Goal: Information Seeking & Learning: Check status

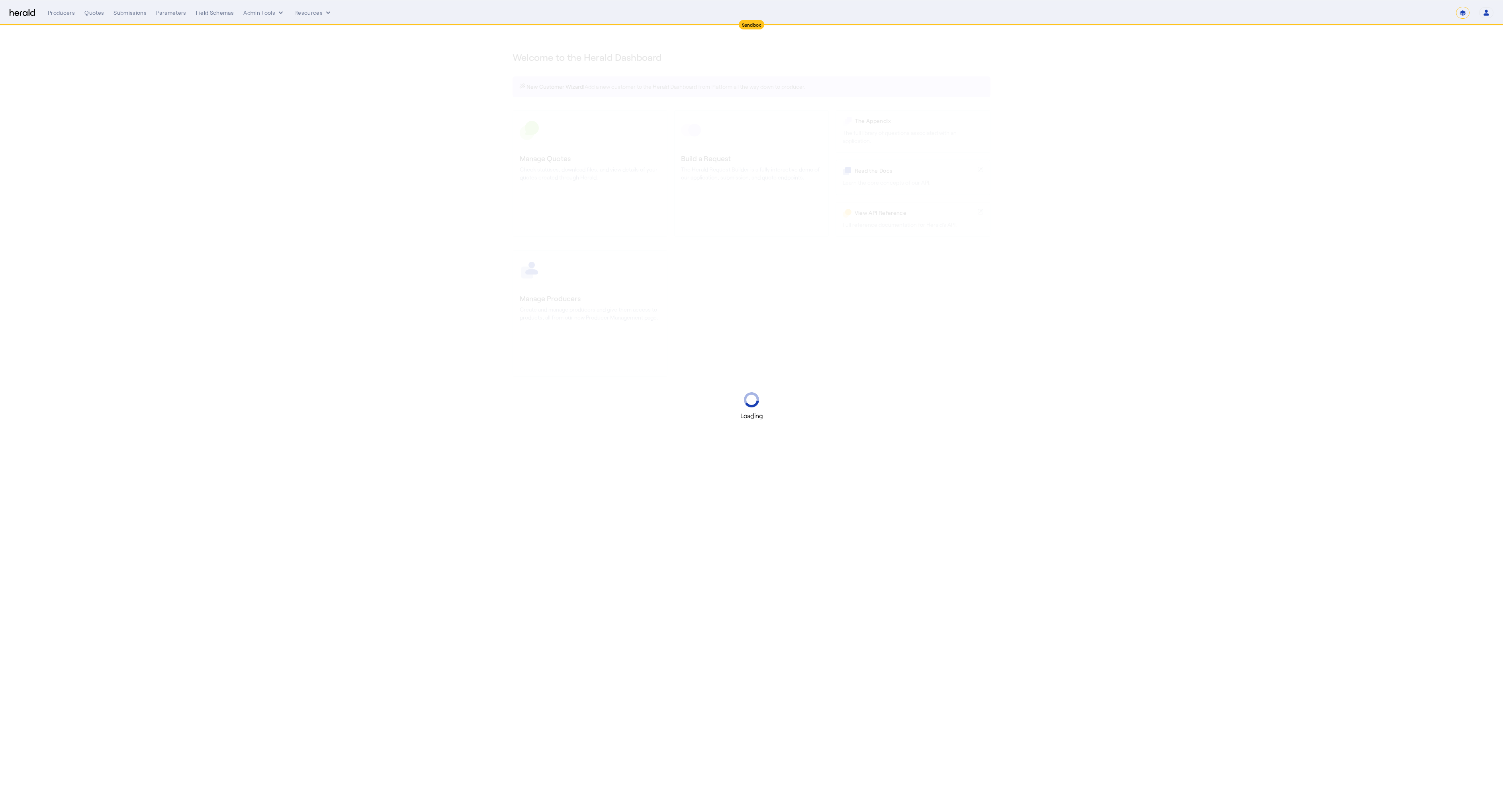
select select "*******"
select select "pfm_2v8p_herald_api"
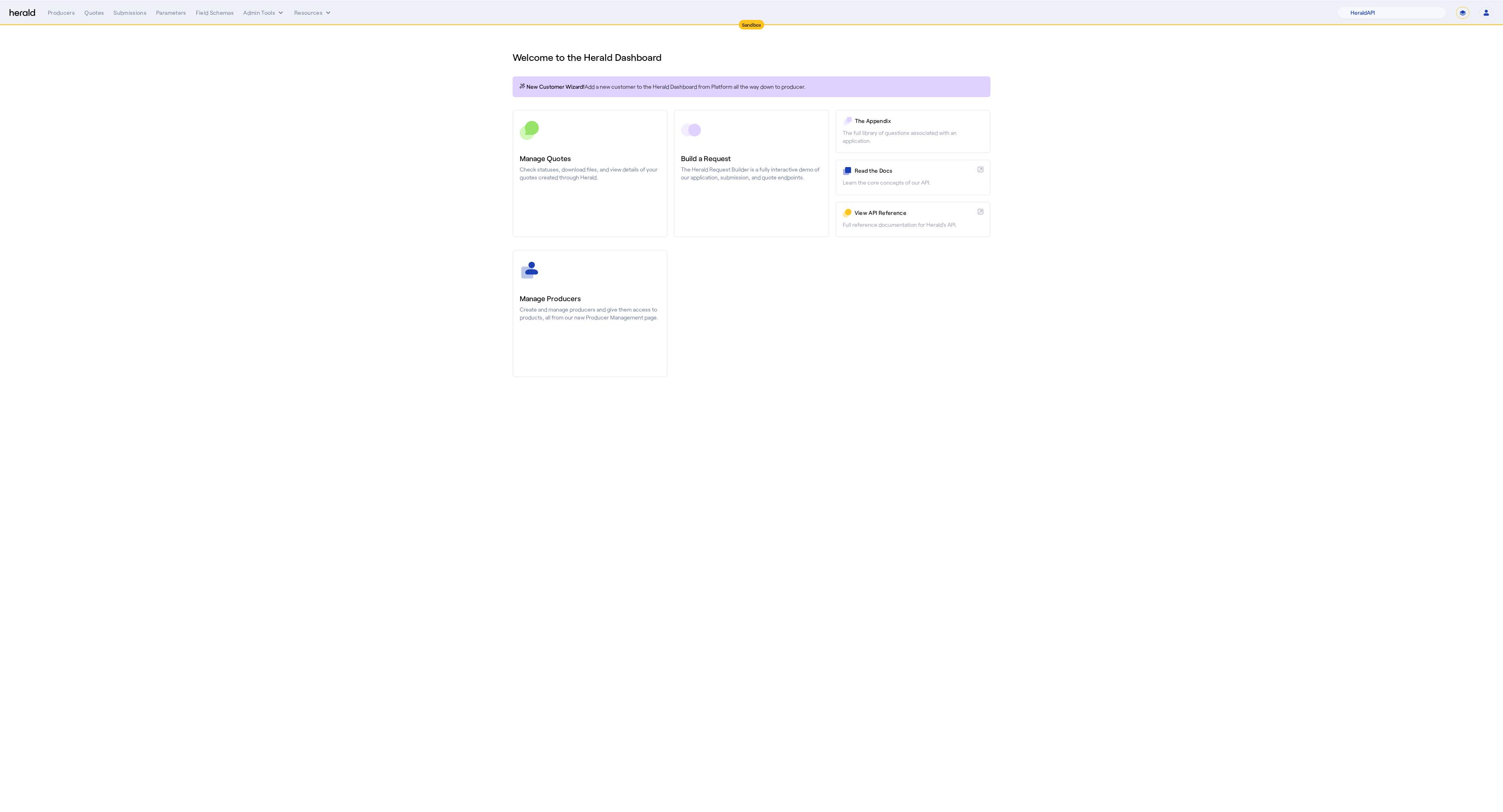
click at [398, 242] on section "Welcome to the Herald Dashboard New Customer Wizard! Add a new customer to the …" at bounding box center [751, 209] width 1503 height 368
click at [366, 231] on section "Welcome to the Herald Dashboard New Customer Wizard! Add a new customer to the …" at bounding box center [751, 209] width 1503 height 368
drag, startPoint x: 1404, startPoint y: 8, endPoint x: 1263, endPoint y: 69, distance: 153.6
click at [1263, 69] on app-root "Sandbox Menu Producers Quotes Submissions Parameters Field Schemas Admin Tools …" at bounding box center [751, 196] width 1503 height 393
drag, startPoint x: 1460, startPoint y: 17, endPoint x: 1238, endPoint y: 132, distance: 250.0
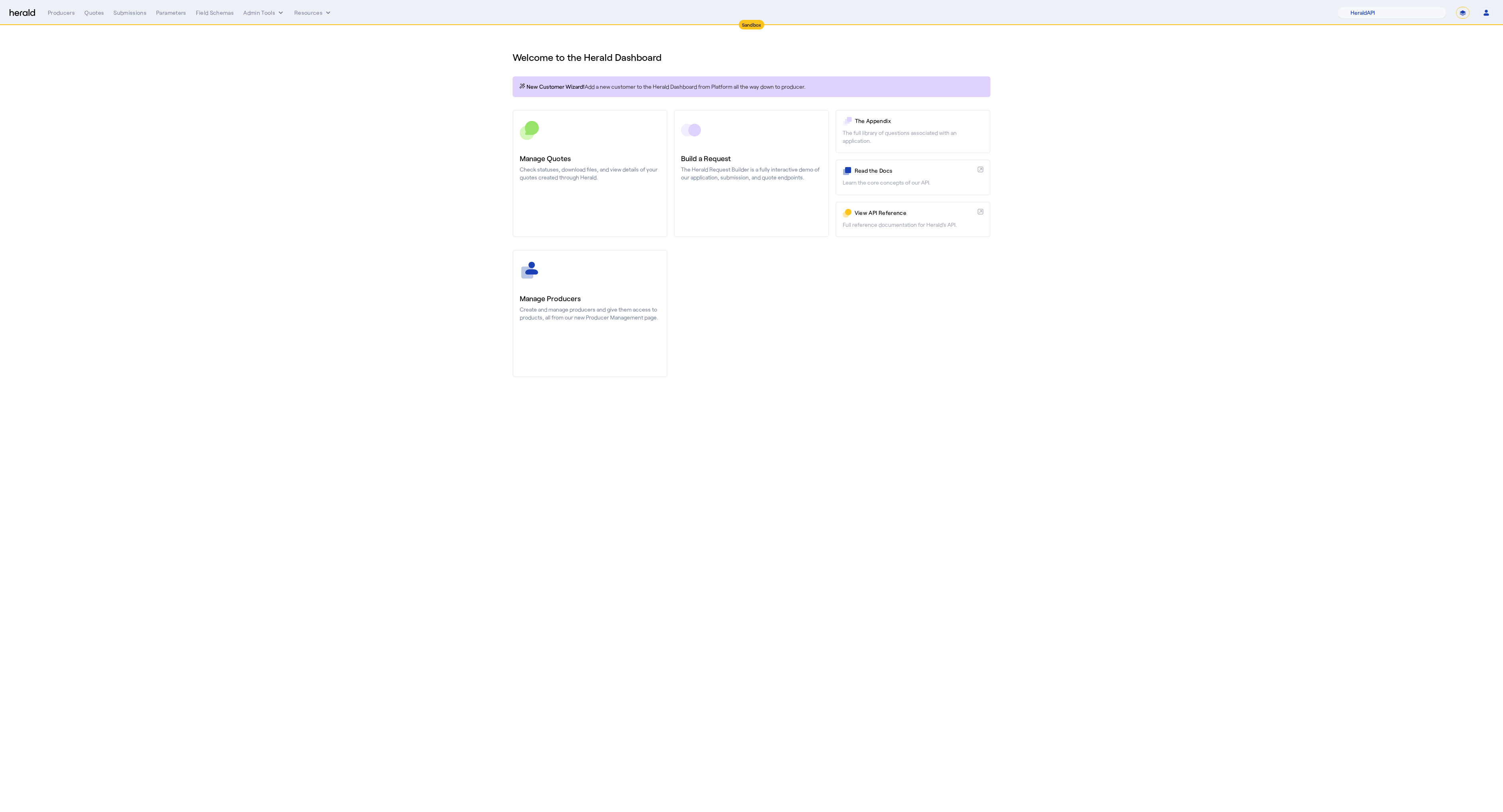
click at [1400, 66] on app-root "Sandbox Menu Producers Quotes Submissions Parameters Field Schemas Admin Tools …" at bounding box center [751, 196] width 1503 height 393
click at [66, 17] on div "Producers Quotes Submissions Parameters Field Schemas Admin Tools Resources 1Fo…" at bounding box center [770, 13] width 1446 height 12
click at [65, 14] on div "Producers" at bounding box center [61, 13] width 27 height 8
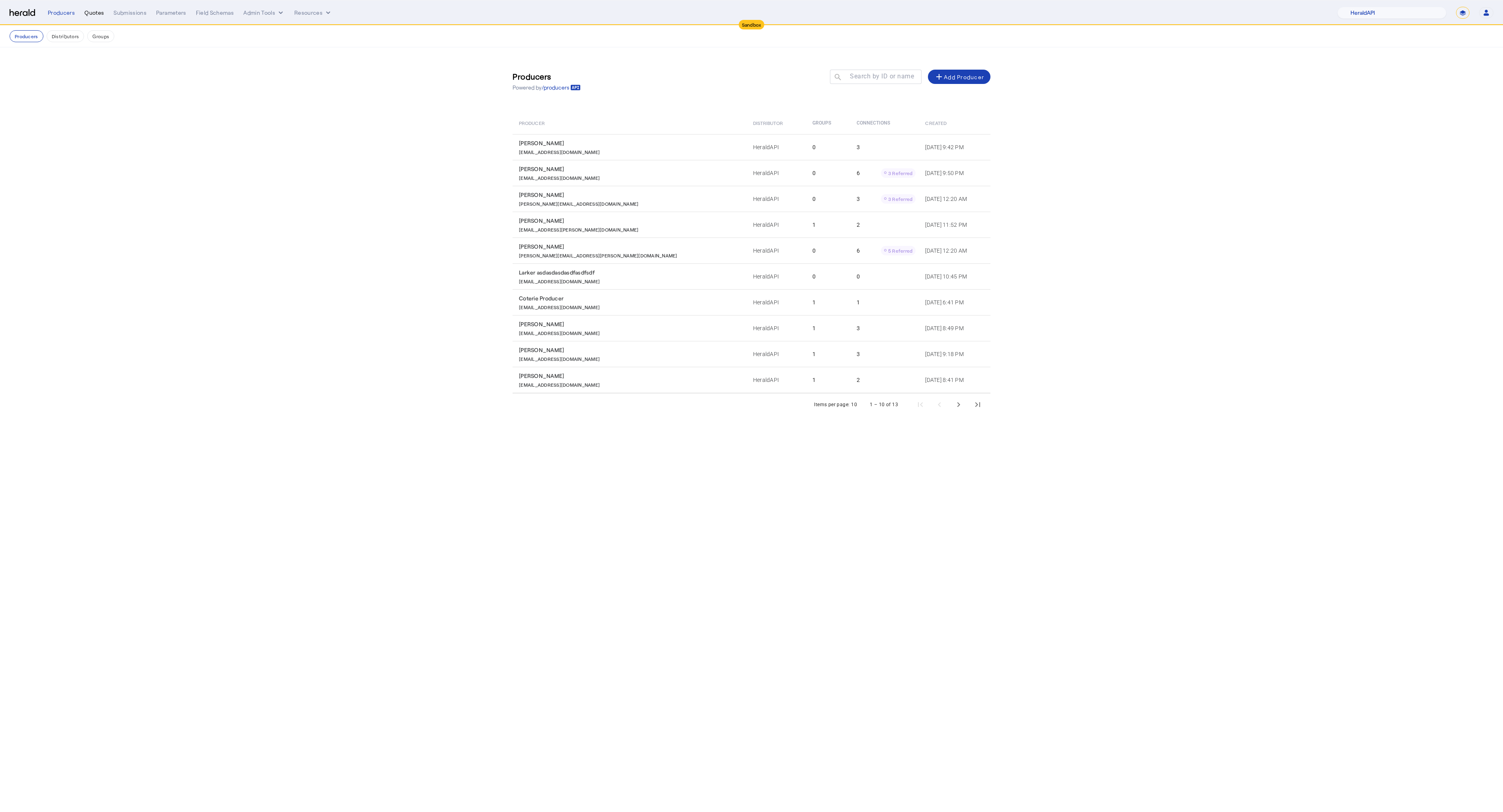
click at [94, 15] on div "Quotes" at bounding box center [94, 13] width 20 height 8
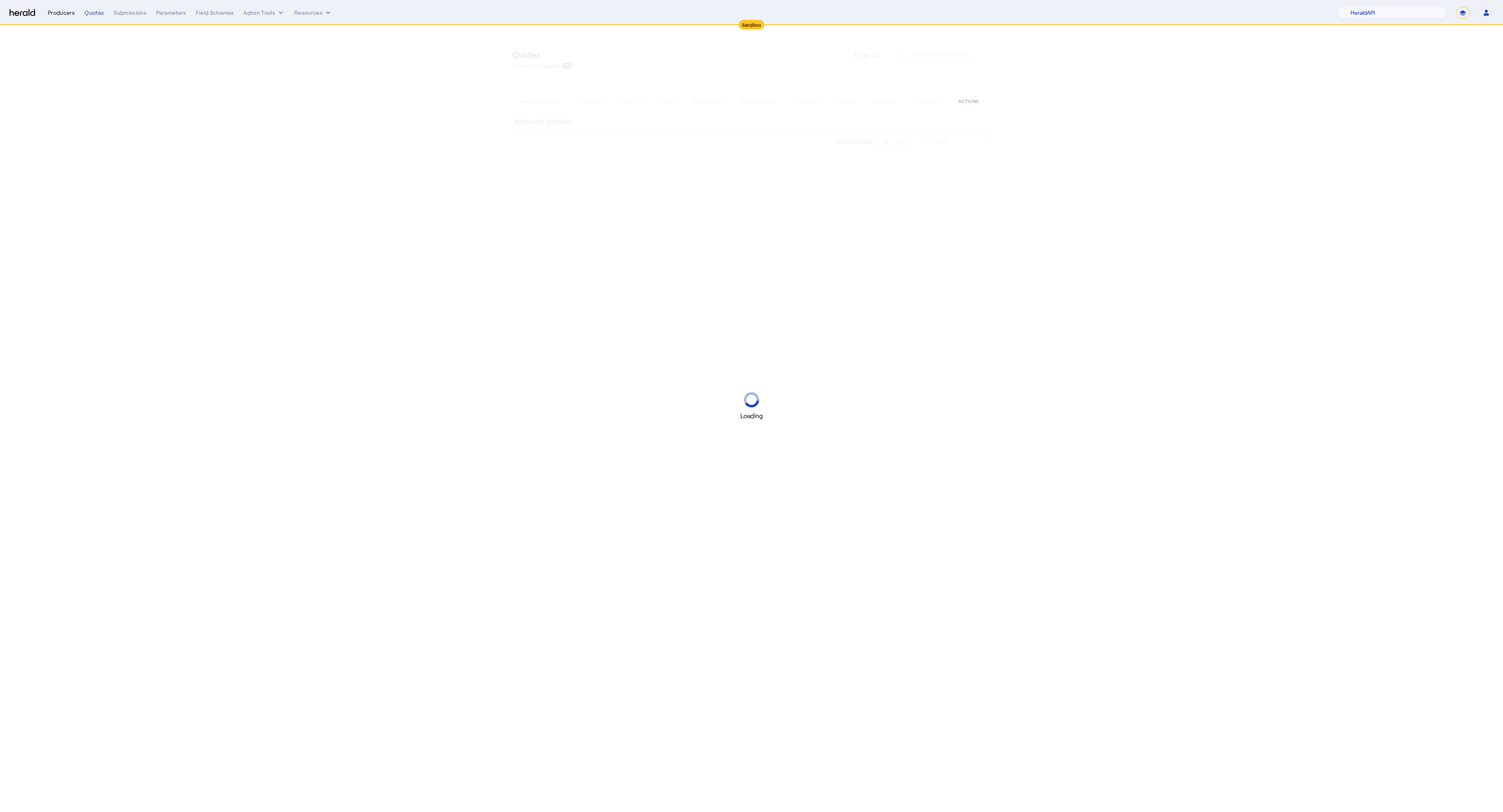
click at [68, 13] on div "Producers" at bounding box center [61, 13] width 27 height 8
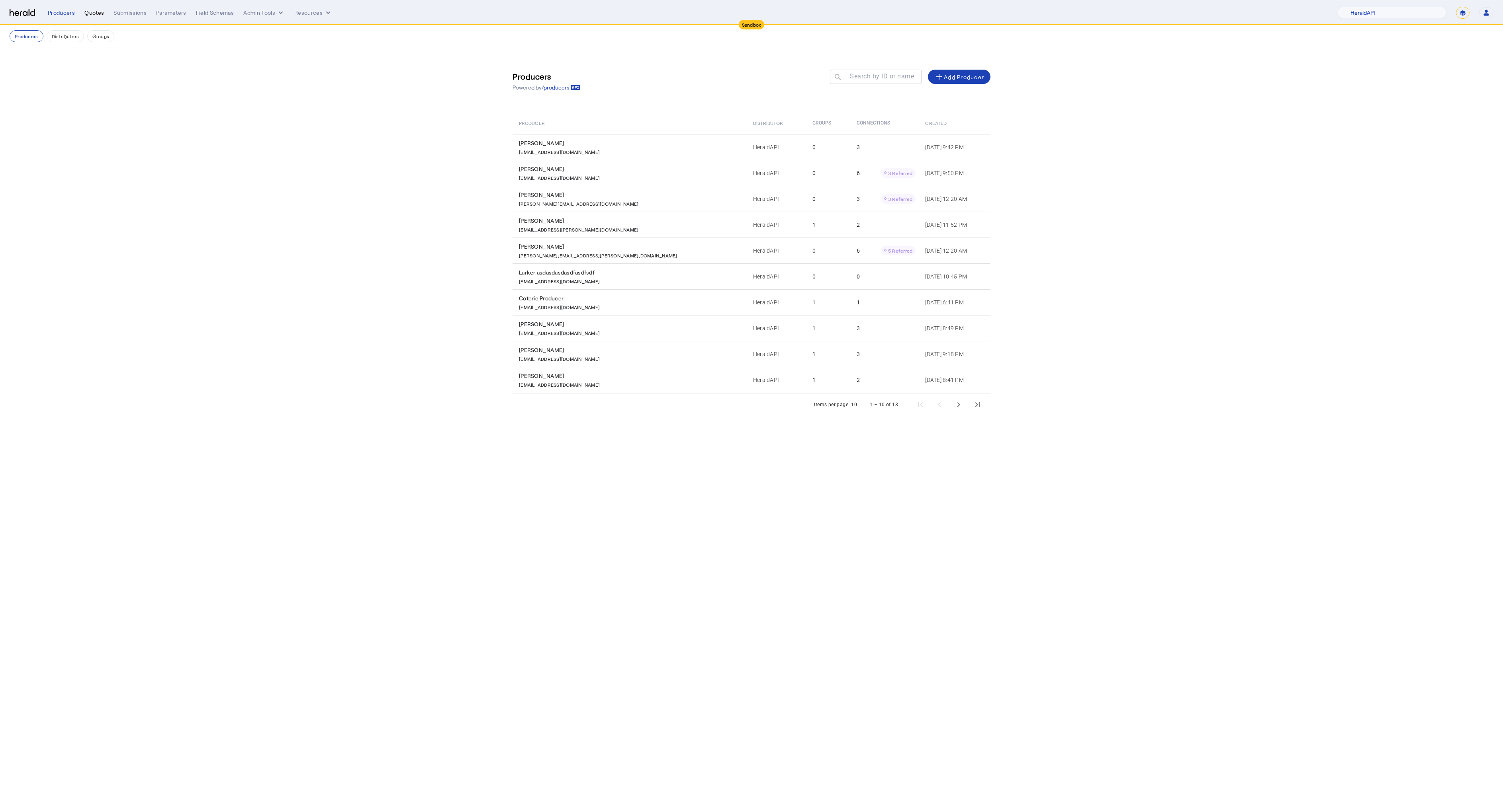
click at [94, 13] on div "Quotes" at bounding box center [94, 13] width 20 height 8
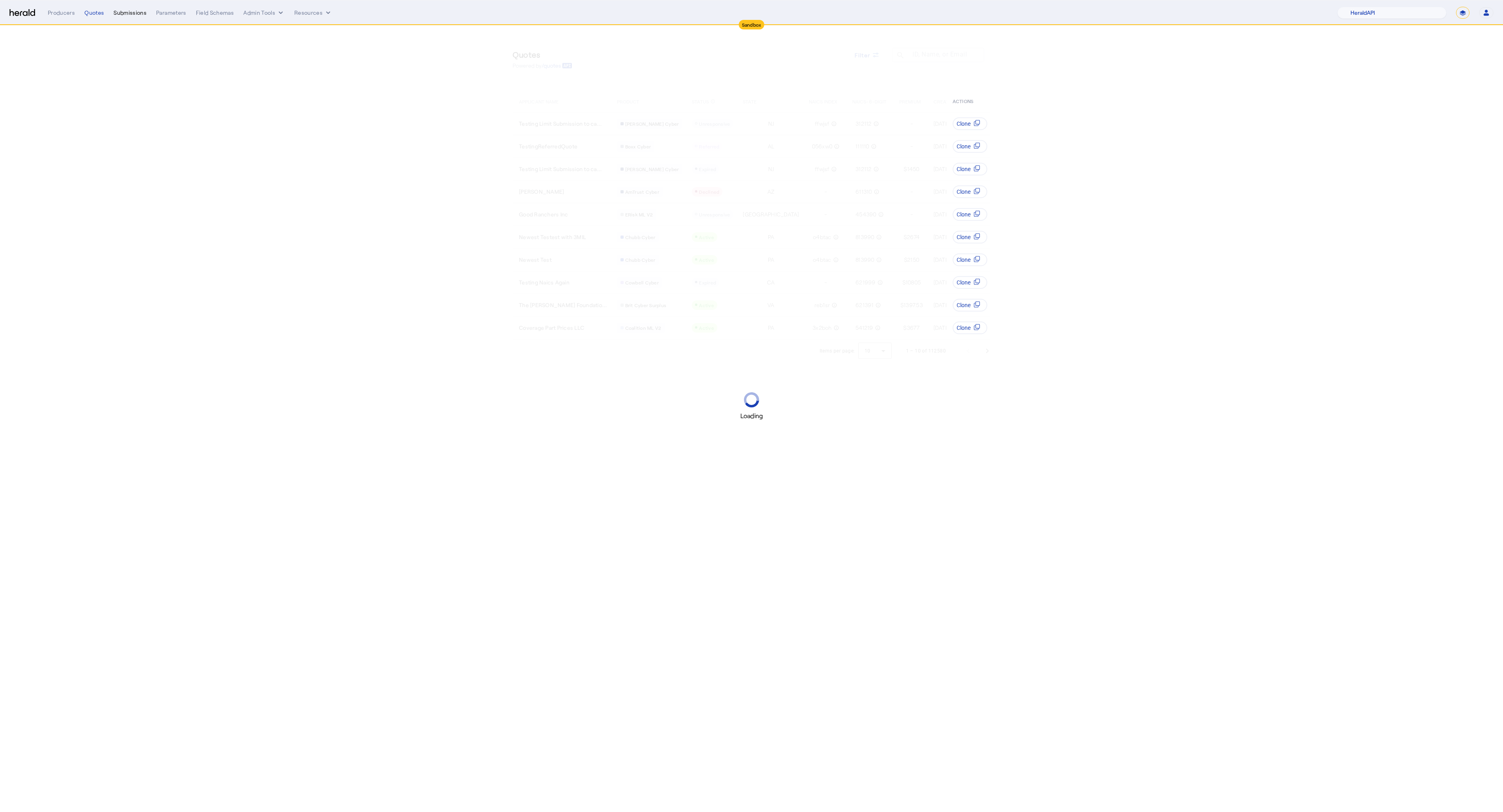
click at [118, 9] on div "Submissions" at bounding box center [130, 13] width 33 height 8
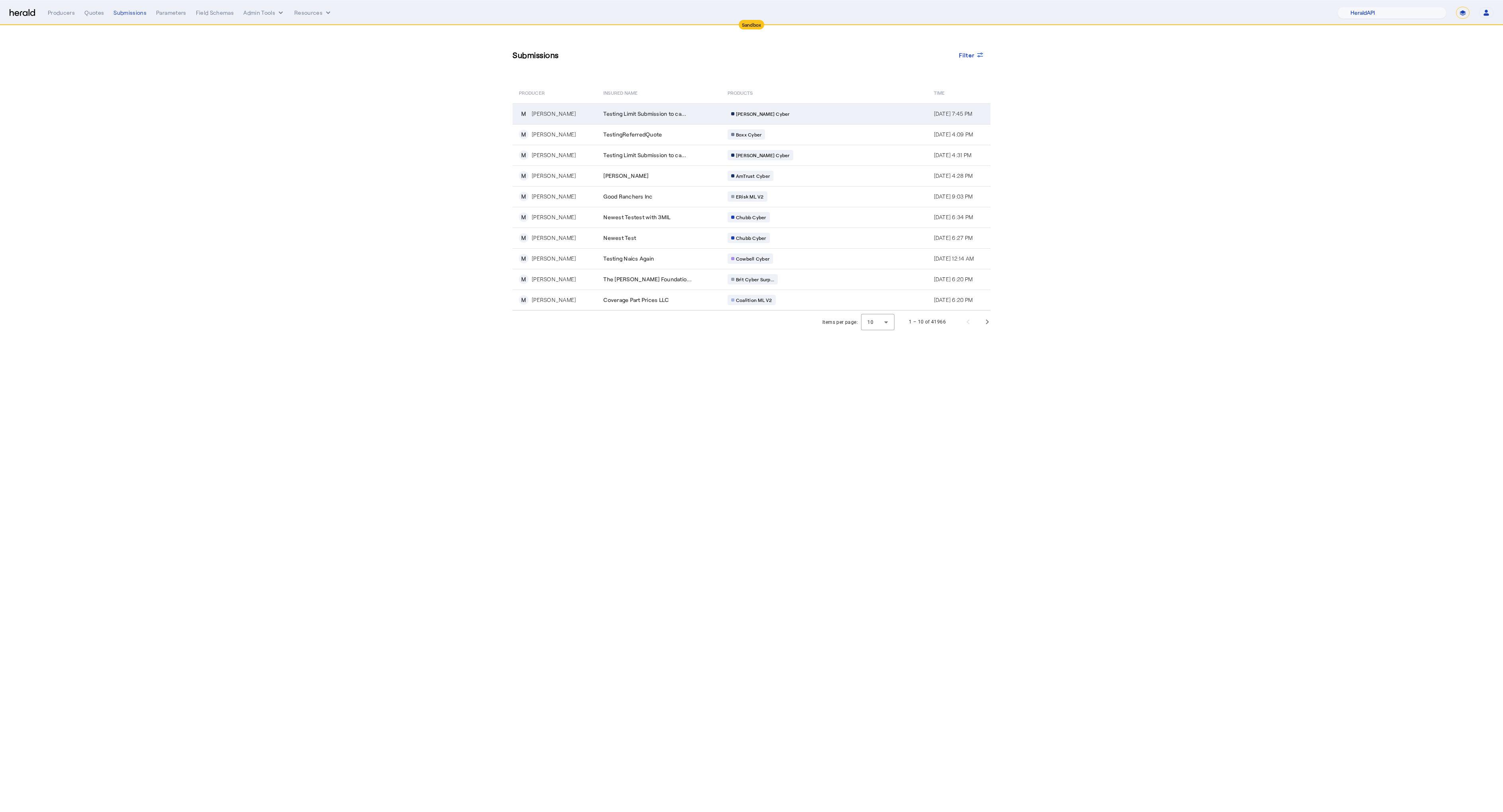
click at [617, 114] on span "Testing Limit Submission to ca..." at bounding box center [645, 113] width 83 height 8
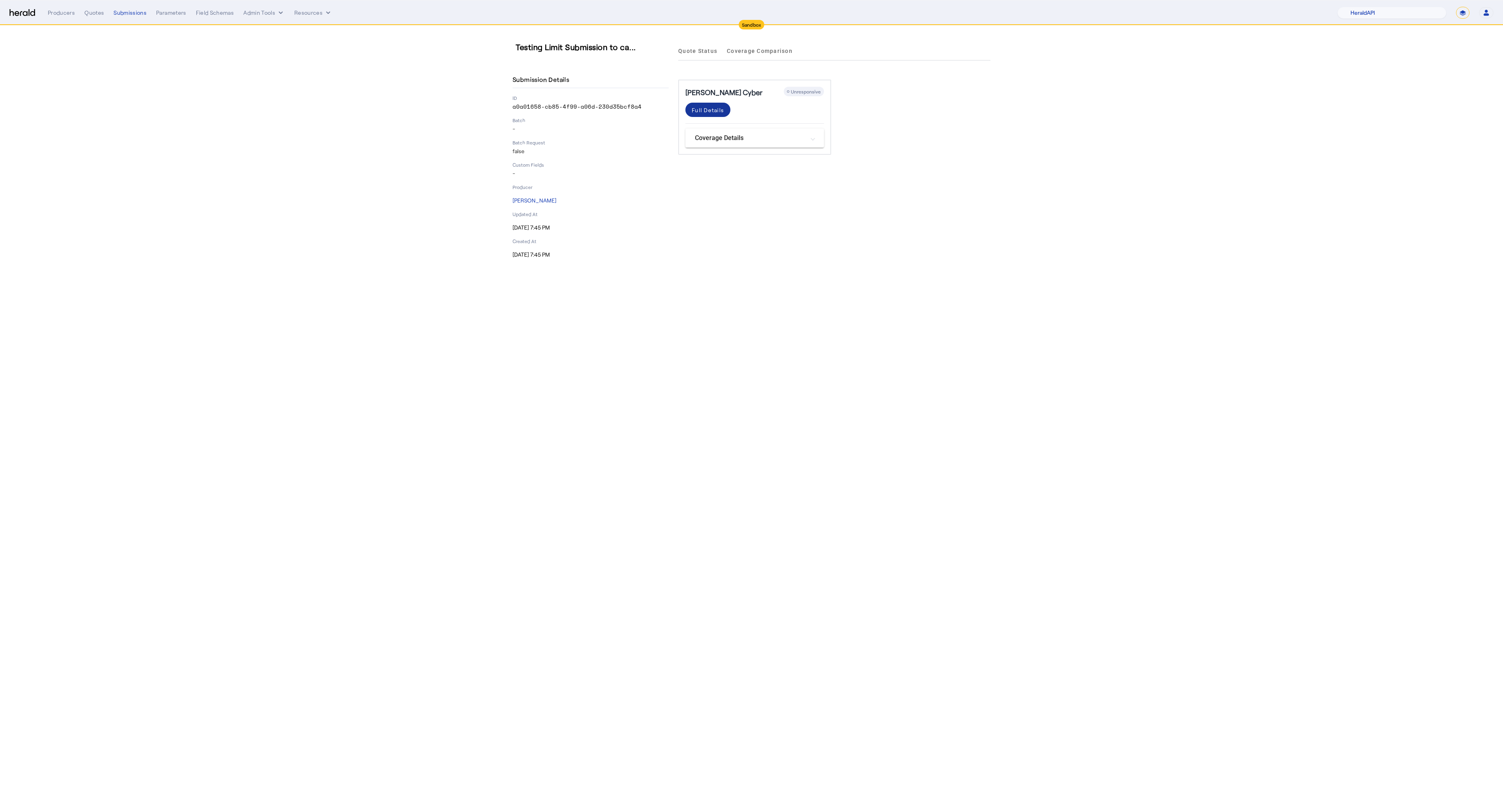
click at [696, 108] on div "Full Details" at bounding box center [708, 110] width 33 height 8
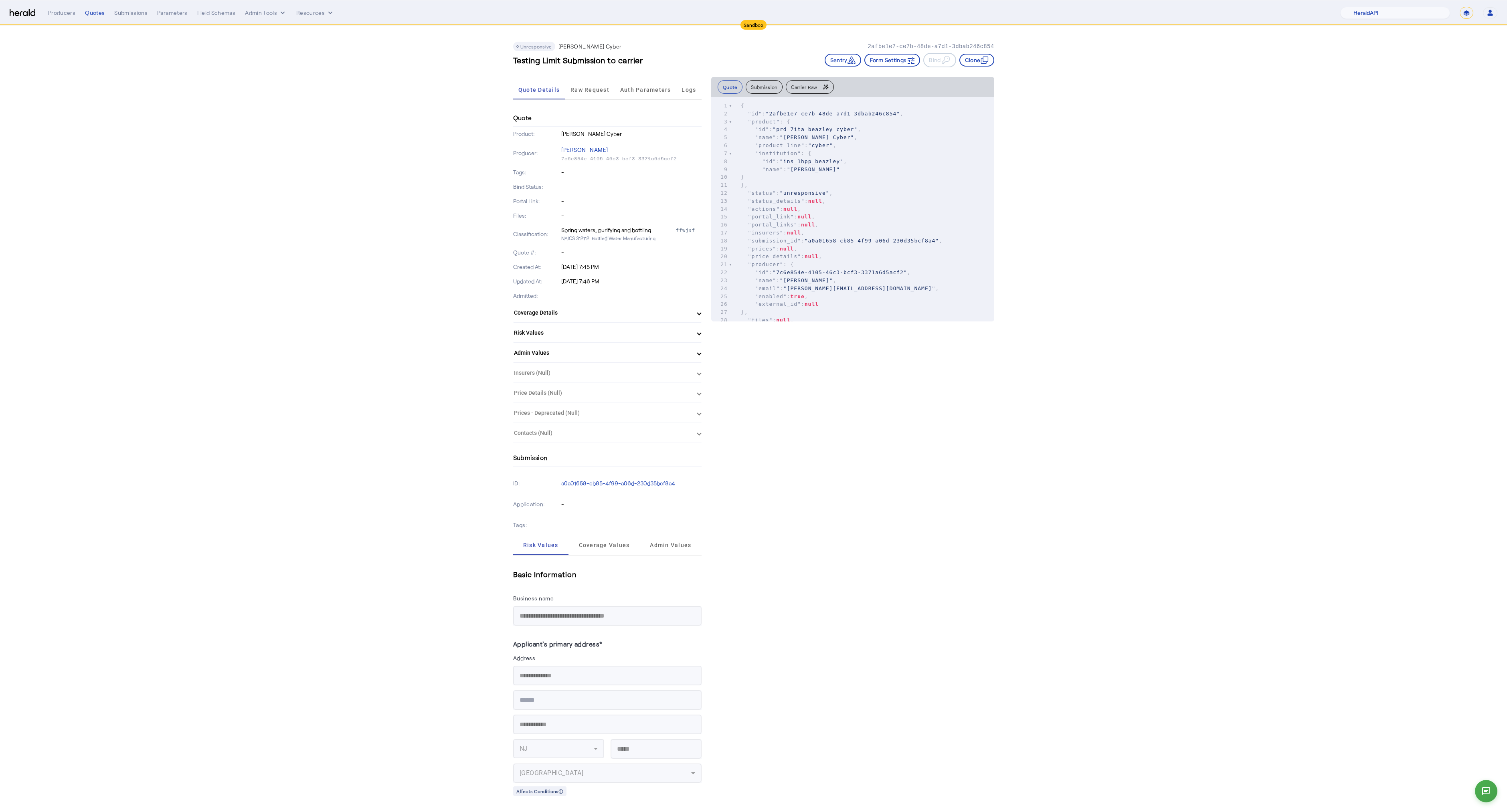
click at [602, 356] on mat-panel-title "Admin Values" at bounding box center [603, 352] width 177 height 8
click at [602, 356] on mat-panel-title "Admin Values" at bounding box center [603, 356] width 177 height 8
click at [595, 338] on mat-expansion-panel-header "Risk Values" at bounding box center [607, 333] width 188 height 19
click at [595, 338] on mat-panel-title "Risk Values" at bounding box center [603, 336] width 177 height 8
click at [593, 315] on mat-panel-title "Coverage Details" at bounding box center [603, 313] width 177 height 8
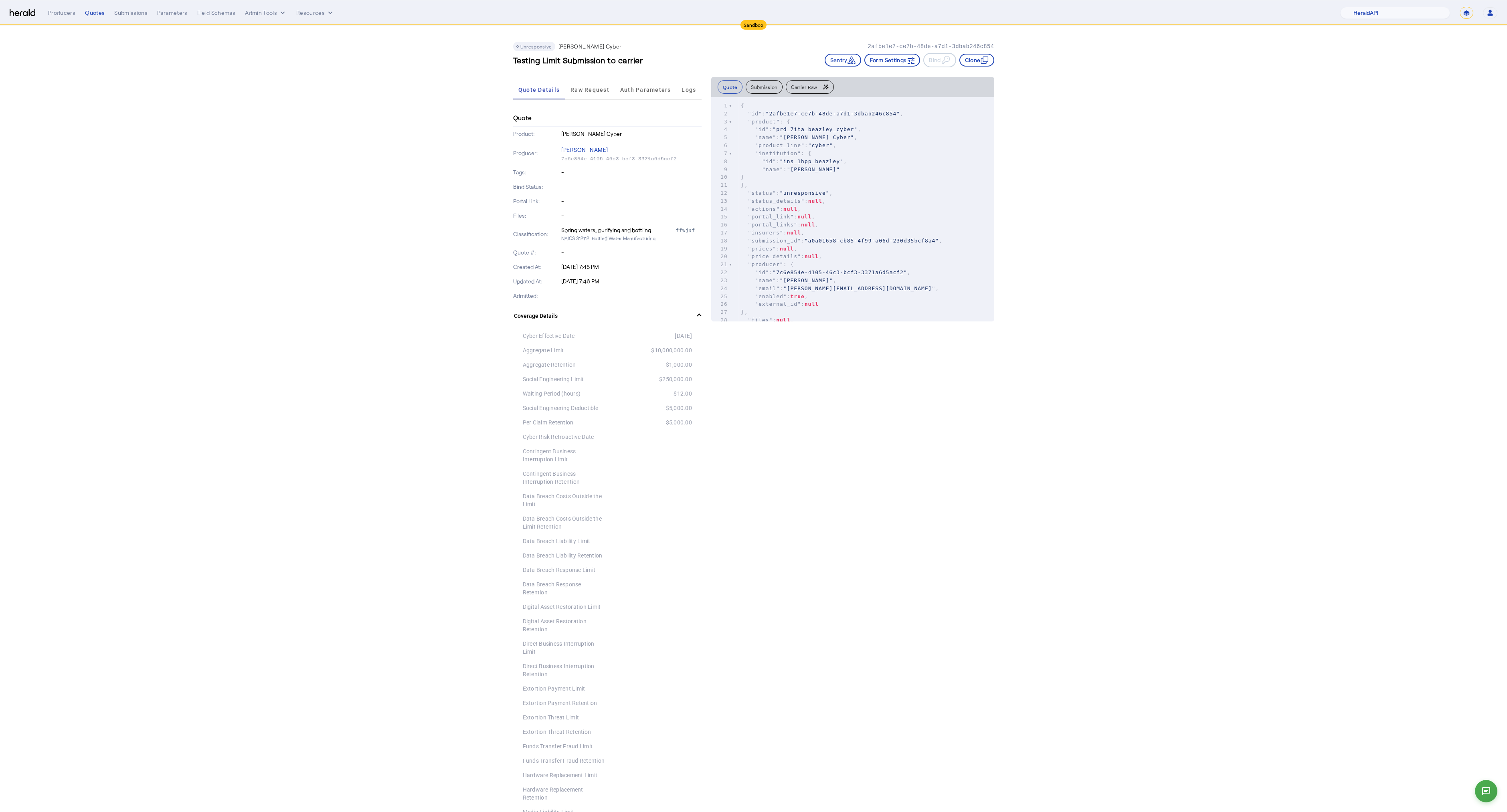
click at [593, 315] on mat-panel-title "Coverage Details" at bounding box center [603, 316] width 177 height 8
click at [593, 315] on mat-panel-title "Coverage Details" at bounding box center [603, 313] width 177 height 8
click at [593, 315] on mat-panel-title "Coverage Details" at bounding box center [603, 316] width 177 height 8
click at [600, 331] on mat-panel-title "Risk Values" at bounding box center [603, 333] width 177 height 8
click at [600, 331] on mat-expansion-panel-header "Risk Values" at bounding box center [607, 336] width 188 height 26
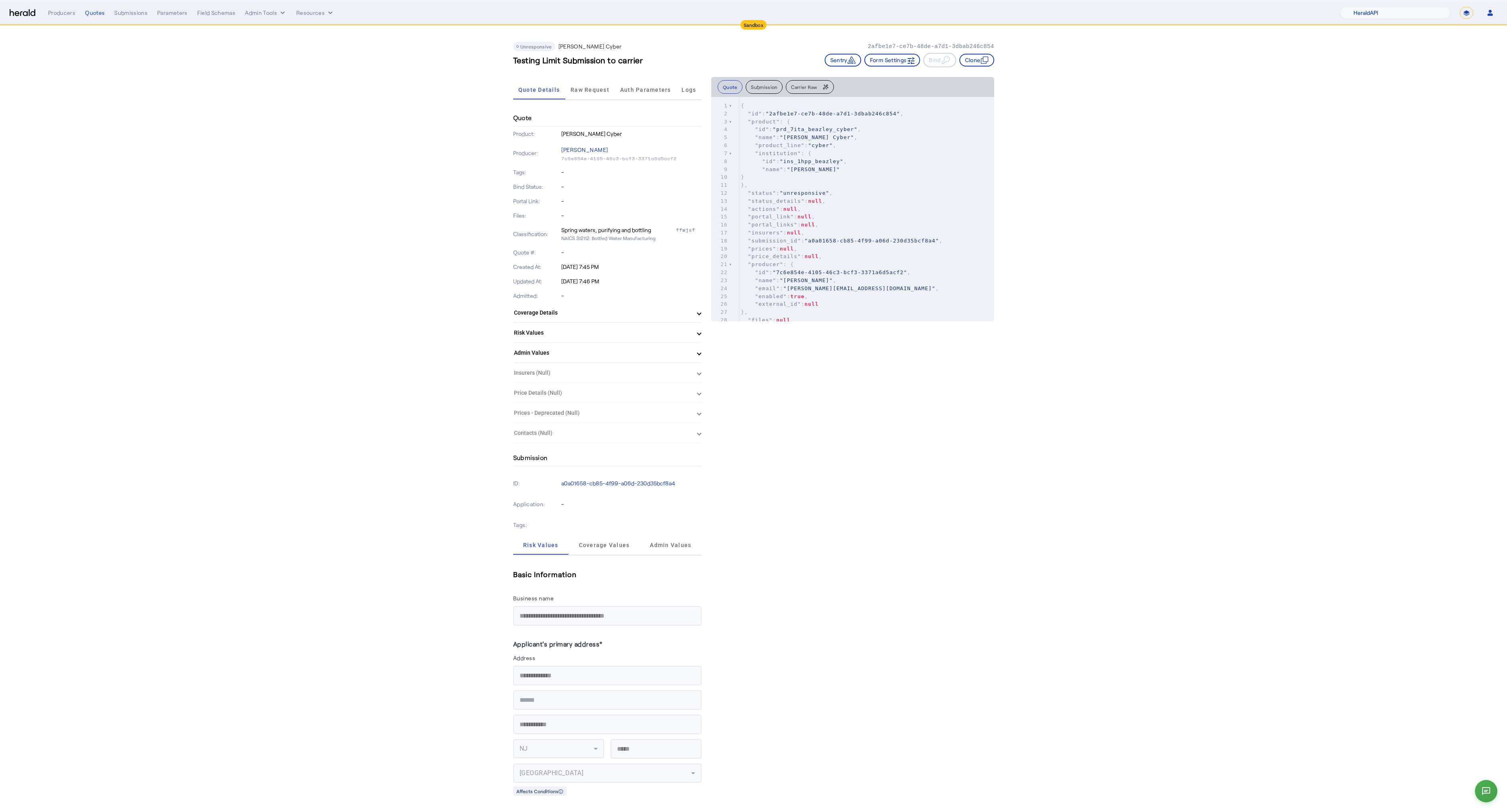
click at [600, 316] on mat-panel-title "Coverage Details" at bounding box center [603, 313] width 177 height 8
click at [600, 316] on mat-panel-title "Coverage Details" at bounding box center [603, 316] width 177 height 8
click at [611, 545] on span "Coverage Values" at bounding box center [604, 545] width 51 height 6
click at [553, 549] on span "Risk Values" at bounding box center [543, 545] width 35 height 19
click at [603, 550] on span "Coverage Values" at bounding box center [604, 545] width 51 height 19
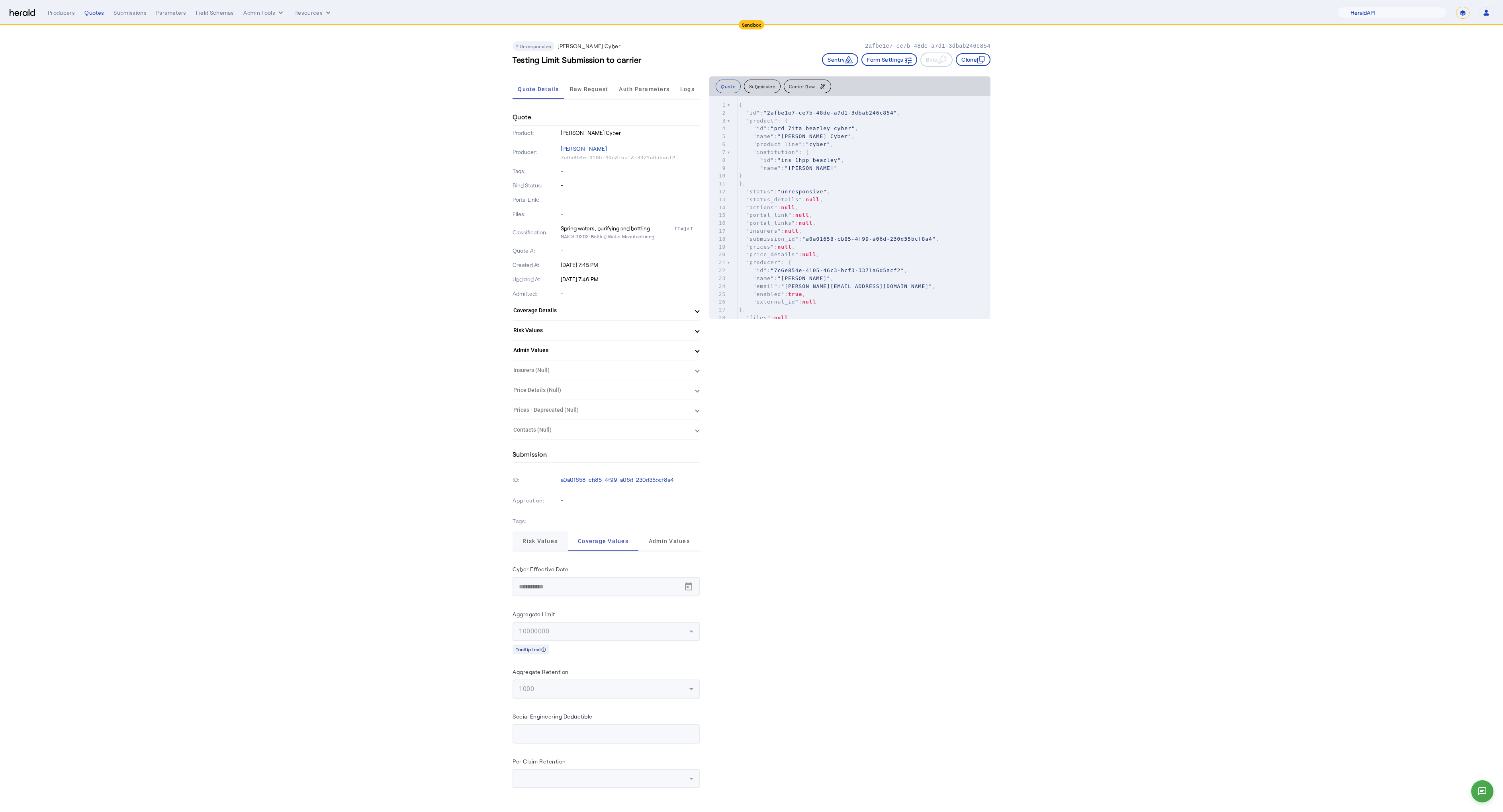
click at [545, 545] on span "Risk Values" at bounding box center [539, 541] width 35 height 19
click at [592, 542] on span "Coverage Values" at bounding box center [600, 541] width 50 height 6
click at [548, 543] on span "Risk Values" at bounding box center [539, 541] width 35 height 6
click at [593, 541] on span "Coverage Values" at bounding box center [600, 541] width 50 height 6
click at [557, 542] on div "Risk Values" at bounding box center [540, 541] width 55 height 19
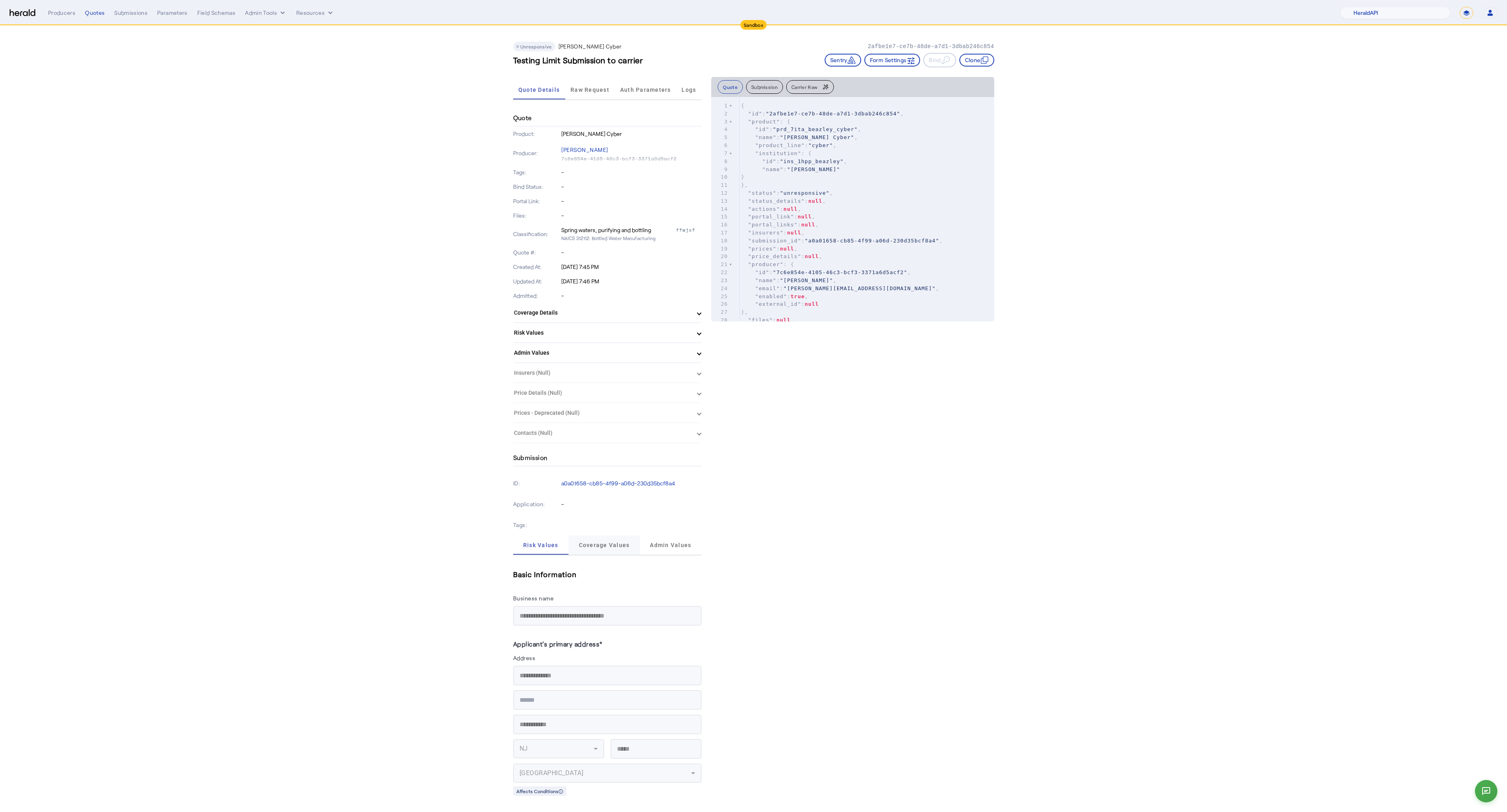
drag, startPoint x: 597, startPoint y: 544, endPoint x: 588, endPoint y: 543, distance: 9.1
click at [596, 544] on span "Coverage Values" at bounding box center [604, 545] width 51 height 6
click at [552, 544] on span "Risk Values" at bounding box center [543, 545] width 35 height 6
click at [591, 537] on span "Coverage Values" at bounding box center [604, 545] width 51 height 19
click at [548, 537] on span "Risk Values" at bounding box center [543, 545] width 35 height 19
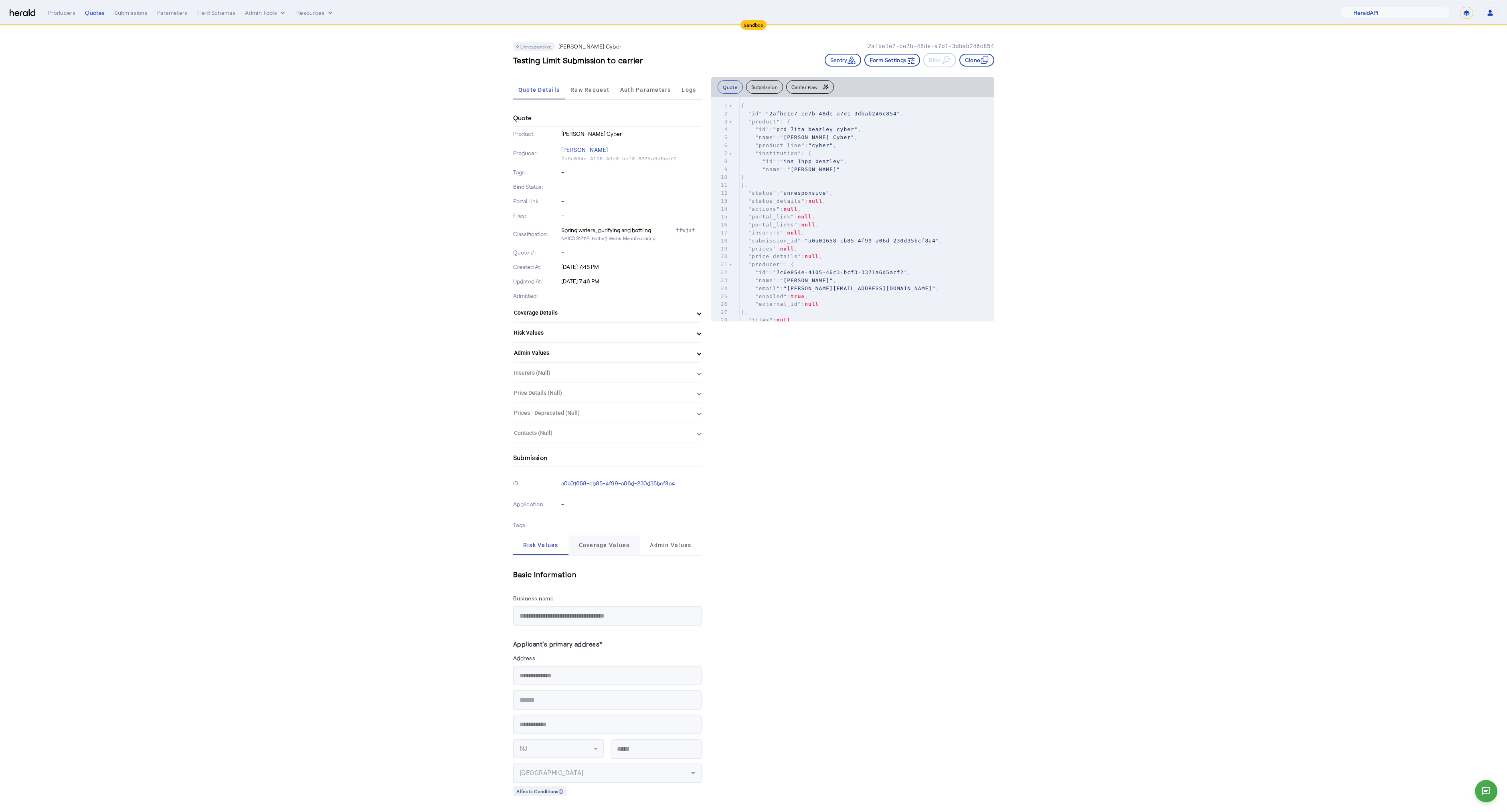
click at [598, 539] on span "Coverage Values" at bounding box center [604, 545] width 51 height 19
click at [543, 540] on span "Risk Values" at bounding box center [543, 545] width 35 height 19
click at [672, 543] on span "Admin Values" at bounding box center [670, 545] width 41 height 6
click at [602, 547] on span "Coverage Values" at bounding box center [607, 545] width 51 height 6
click at [543, 545] on span "Risk Values" at bounding box center [543, 545] width 35 height 6
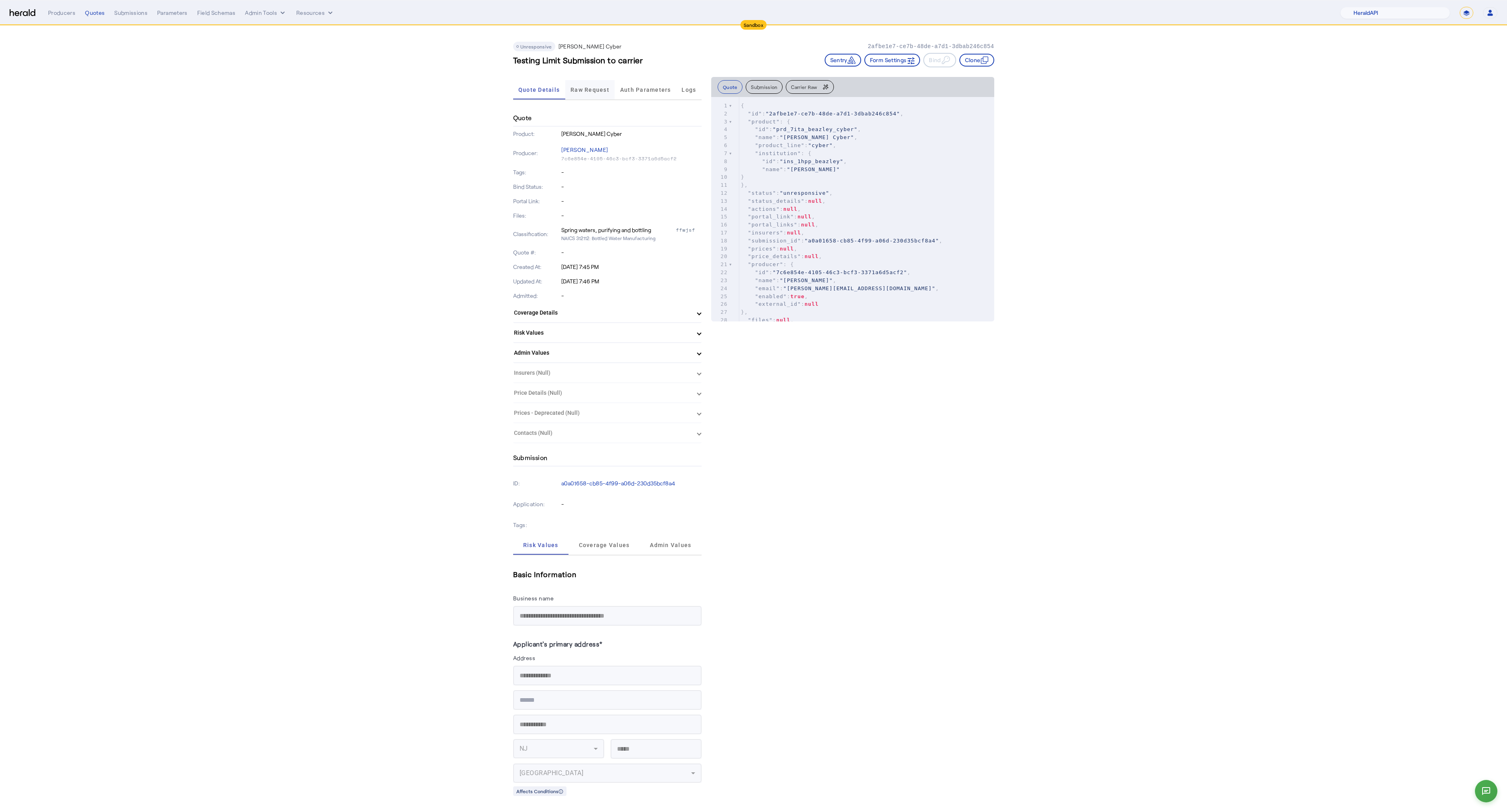
click at [589, 89] on span "Raw Request" at bounding box center [590, 89] width 39 height 6
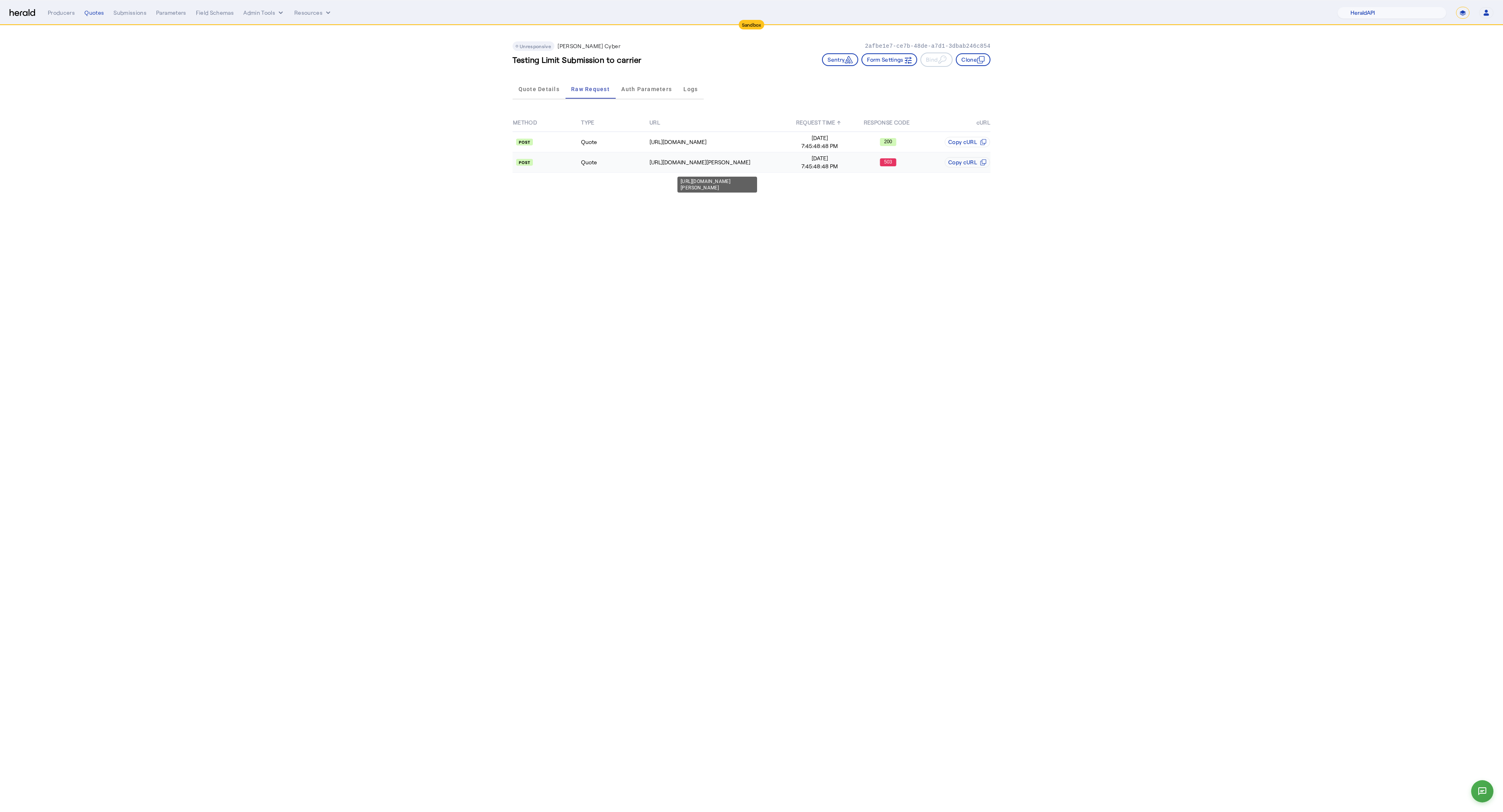
click at [724, 162] on div "[URL][DOMAIN_NAME][PERSON_NAME]" at bounding box center [717, 163] width 136 height 8
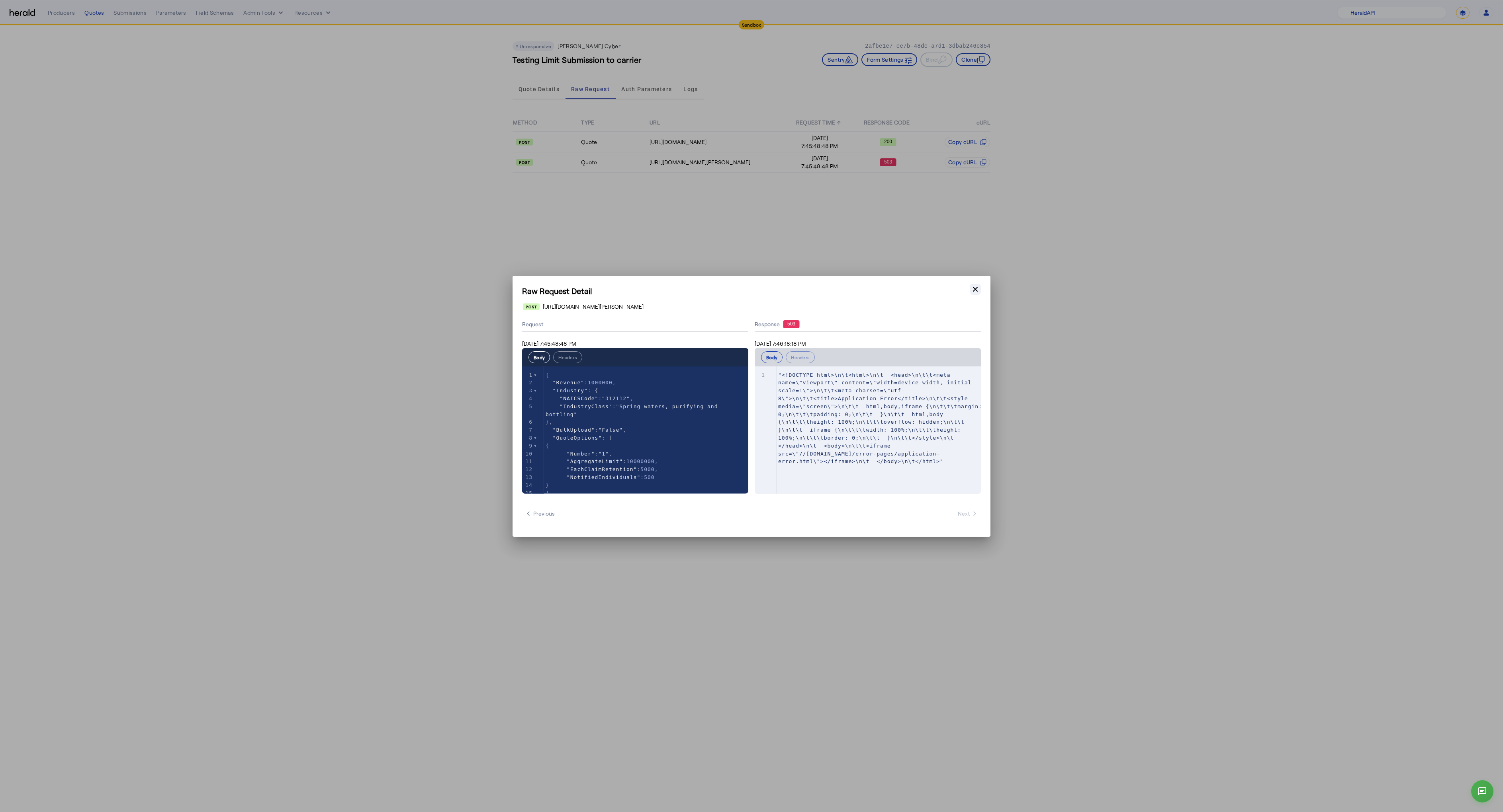
click at [978, 289] on icon "button" at bounding box center [975, 289] width 8 height 8
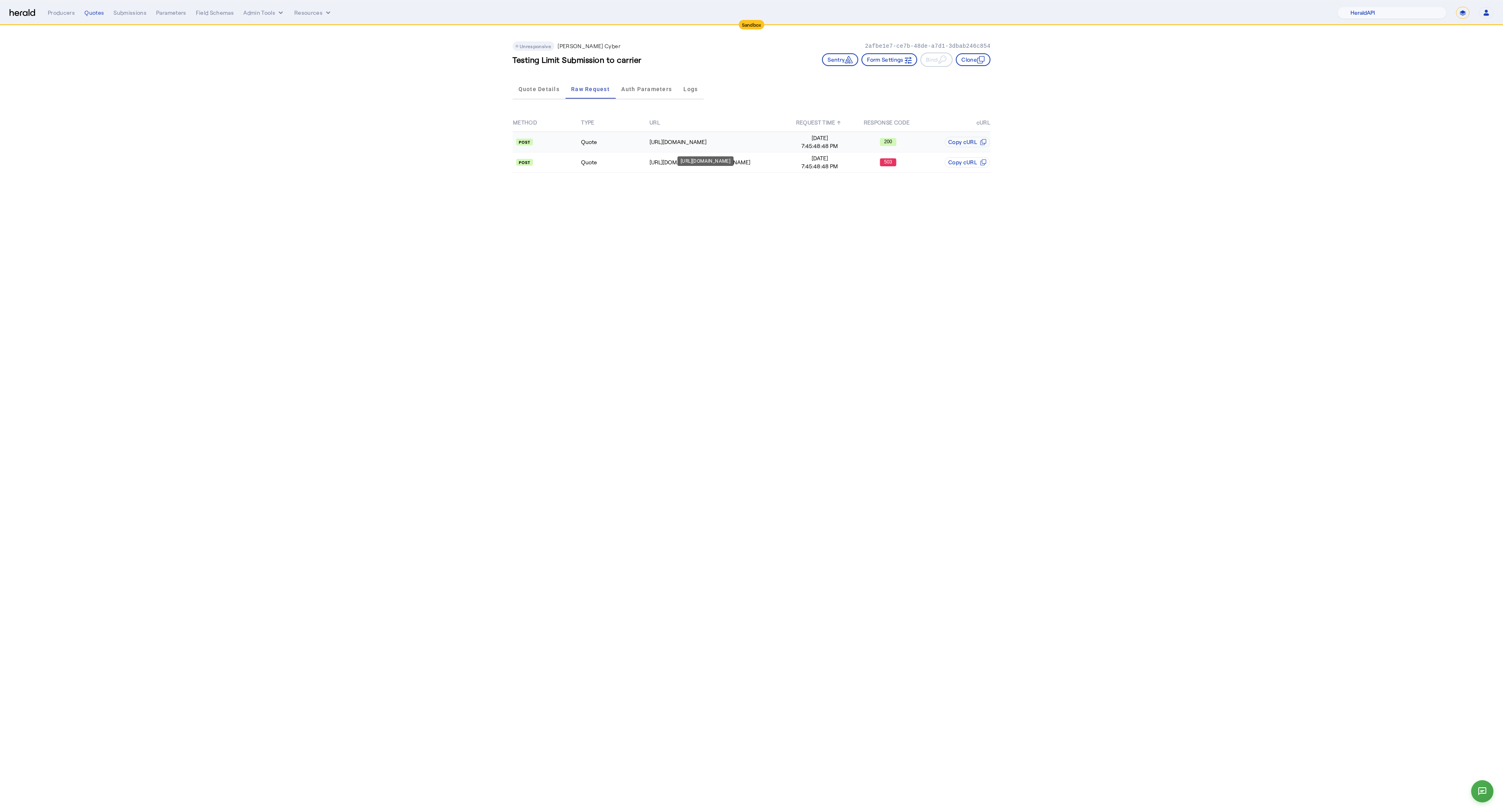
click at [682, 140] on div "[URL][DOMAIN_NAME]" at bounding box center [717, 142] width 136 height 8
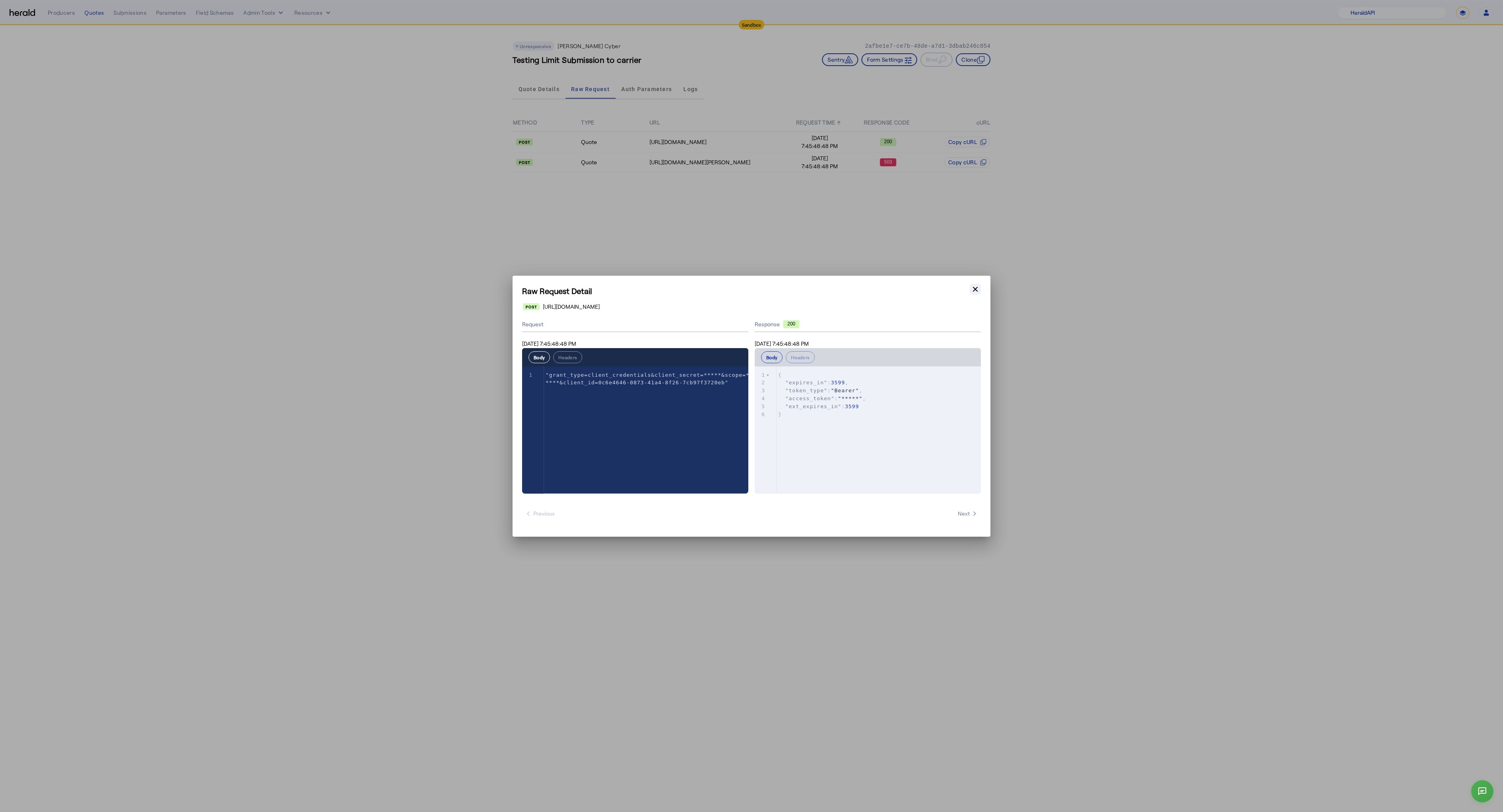
click at [974, 289] on icon "button" at bounding box center [974, 289] width 4 height 4
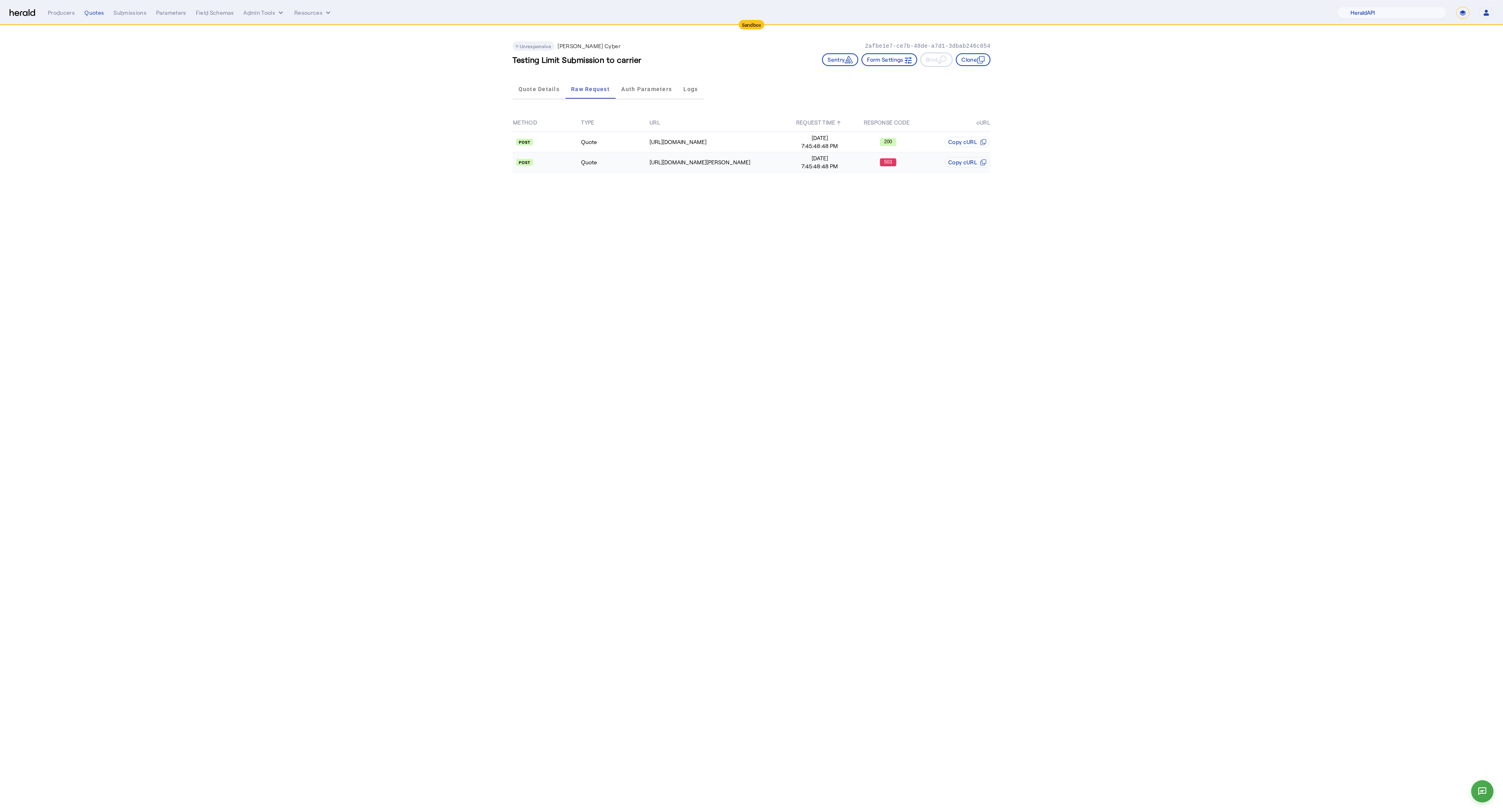
click at [627, 166] on td "Quote" at bounding box center [614, 163] width 68 height 20
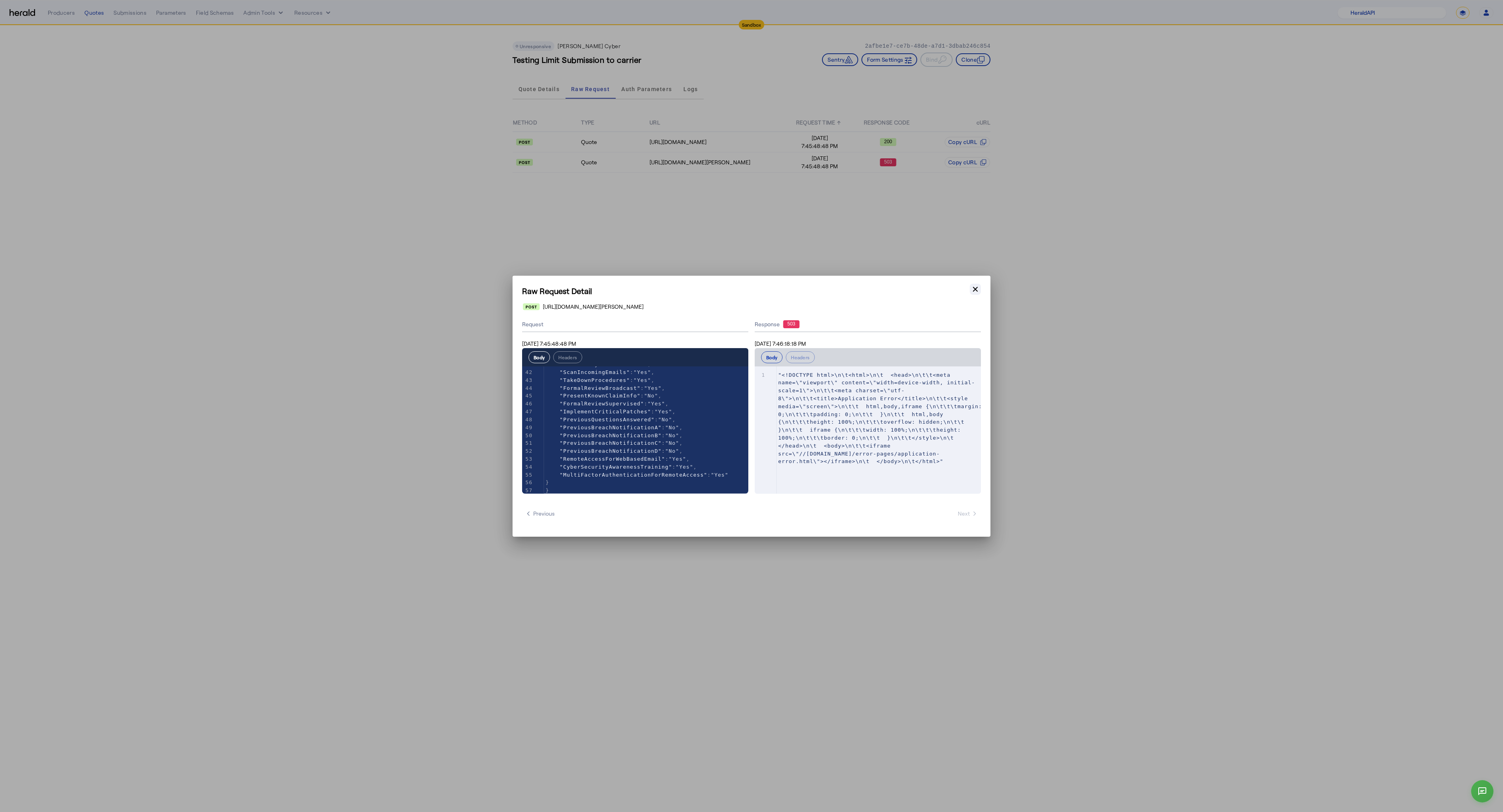
click at [979, 287] on icon "button" at bounding box center [975, 289] width 8 height 8
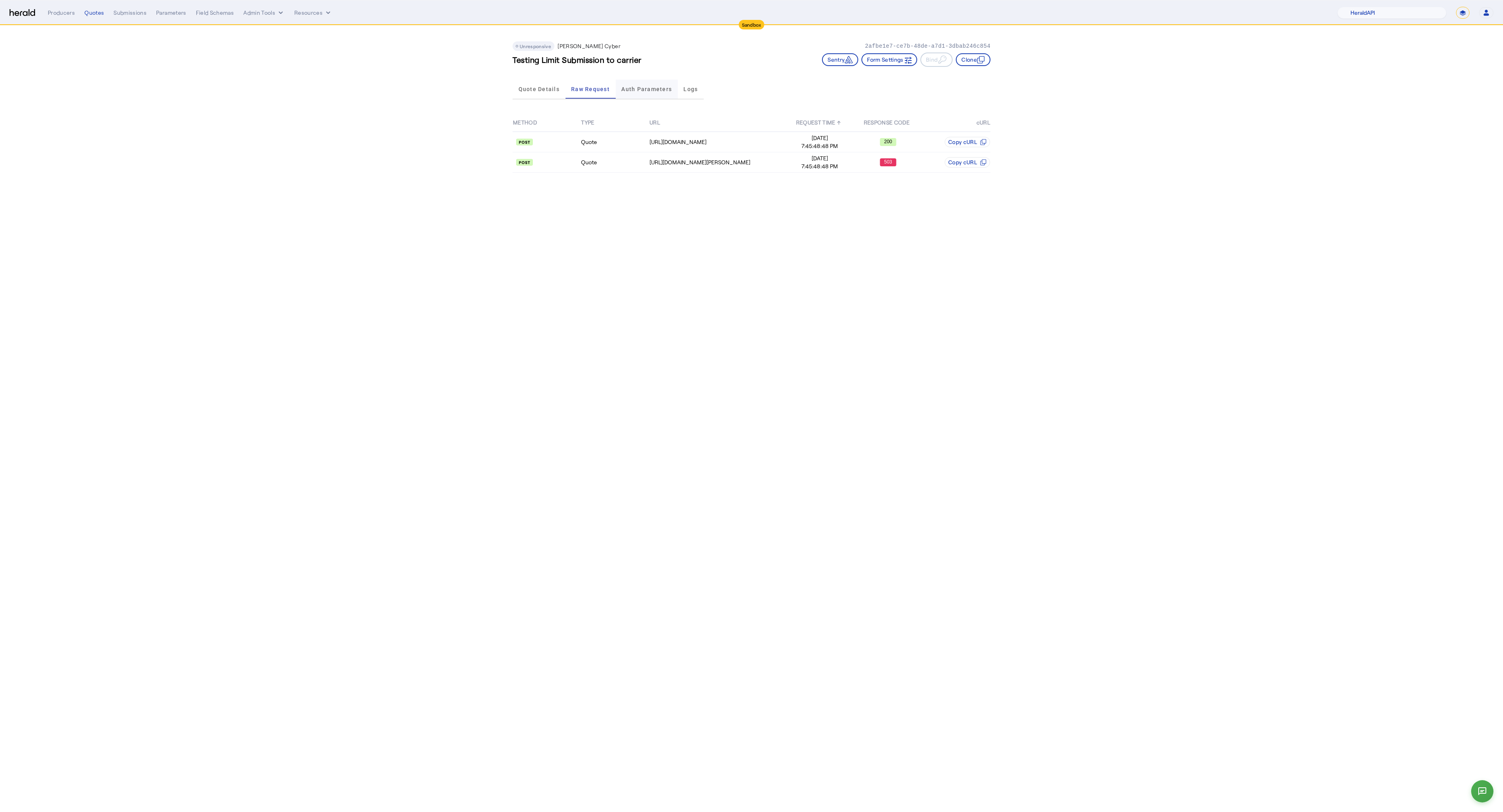
click at [657, 82] on span "Auth Parameters" at bounding box center [646, 89] width 50 height 19
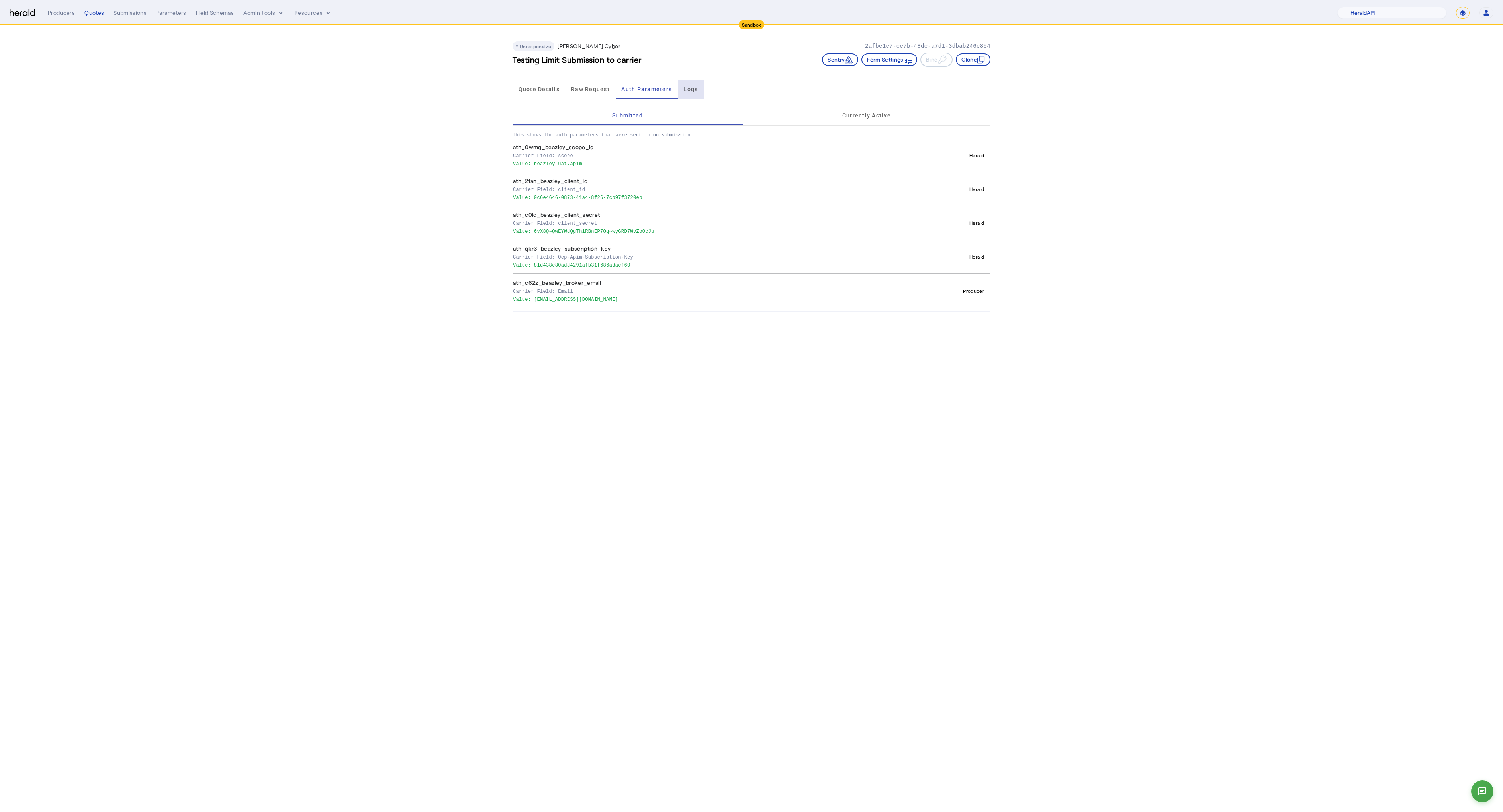
click at [692, 94] on span "Logs" at bounding box center [691, 89] width 14 height 19
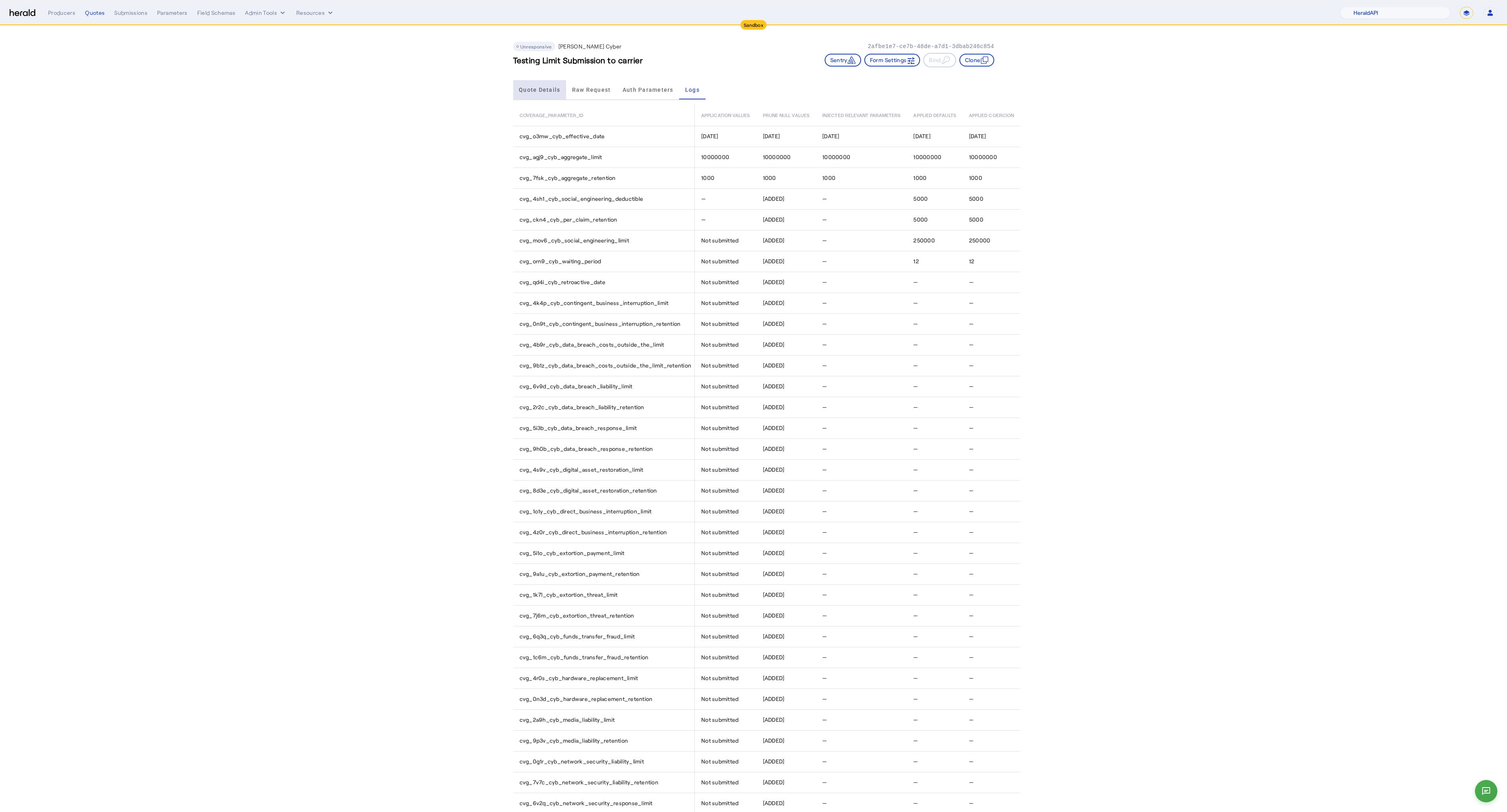
click at [534, 90] on span "Quote Details" at bounding box center [539, 89] width 41 height 6
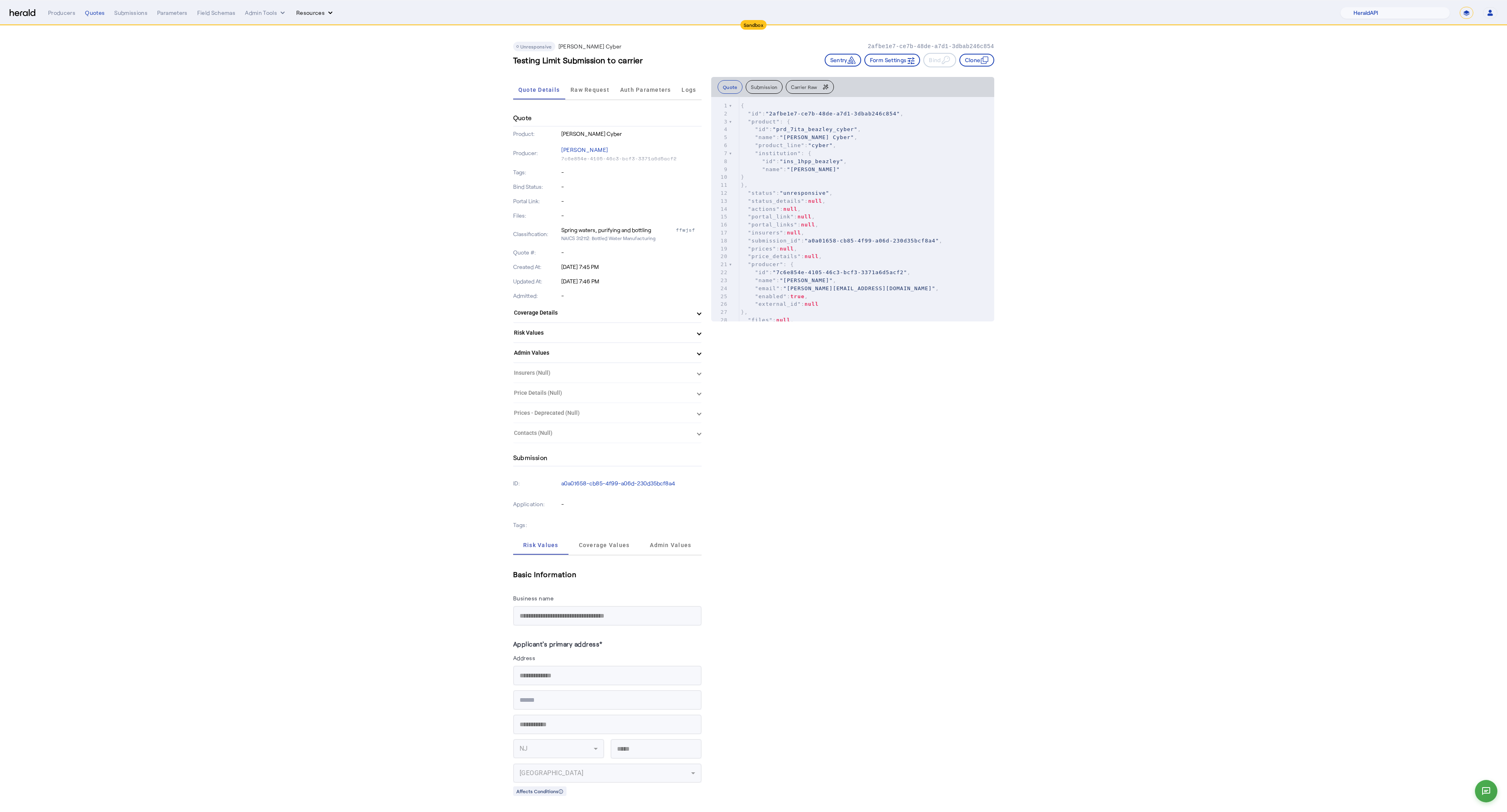
click at [305, 14] on button "Resources" at bounding box center [315, 13] width 38 height 8
click at [262, 12] on div at bounding box center [753, 406] width 1507 height 812
click at [261, 12] on button "Admin Tools" at bounding box center [266, 13] width 42 height 8
click at [218, 13] on div at bounding box center [753, 406] width 1507 height 812
click at [211, 14] on div "Field Schemas" at bounding box center [216, 13] width 39 height 8
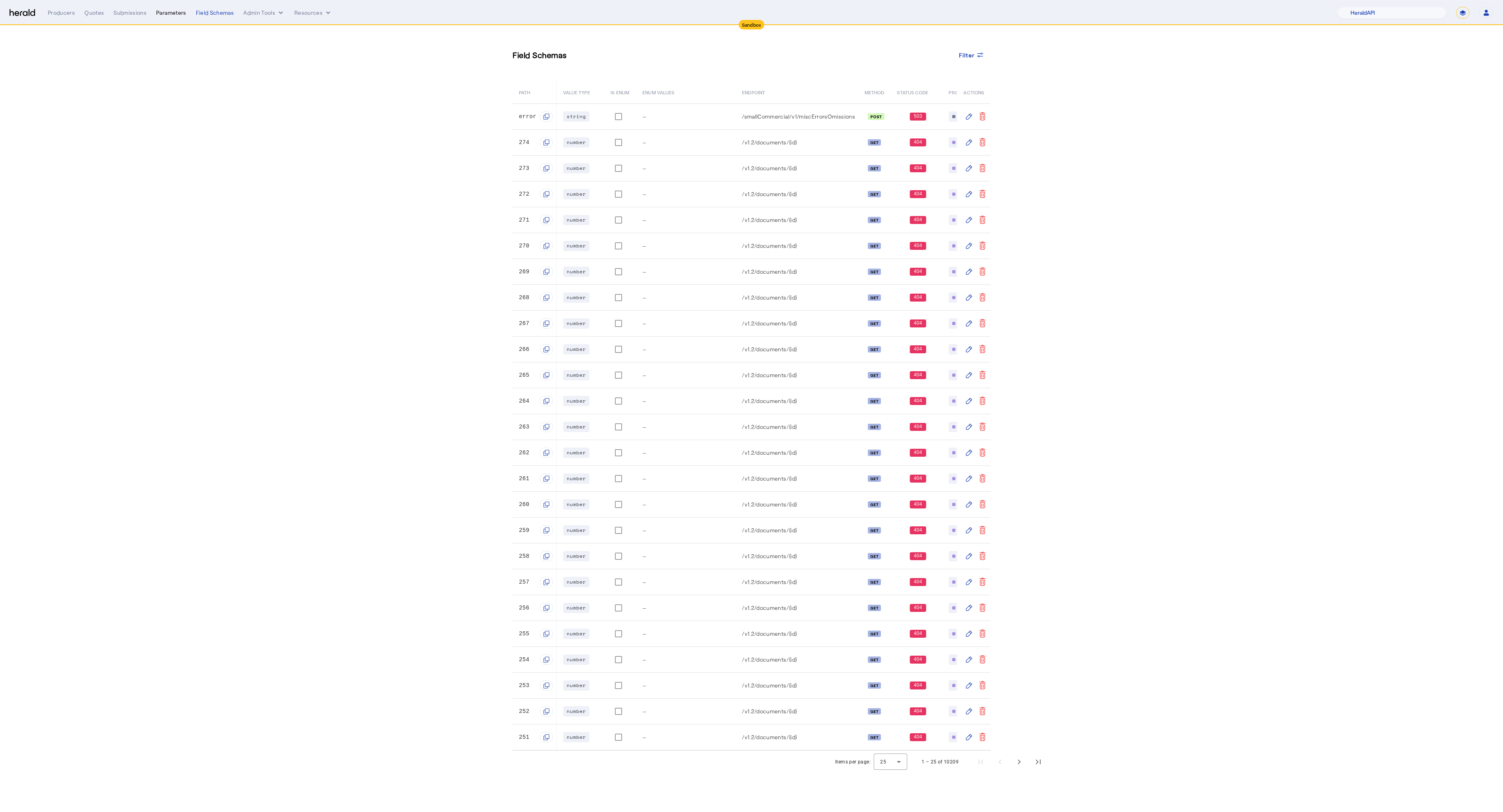
click at [176, 14] on div "Parameters" at bounding box center [171, 13] width 30 height 8
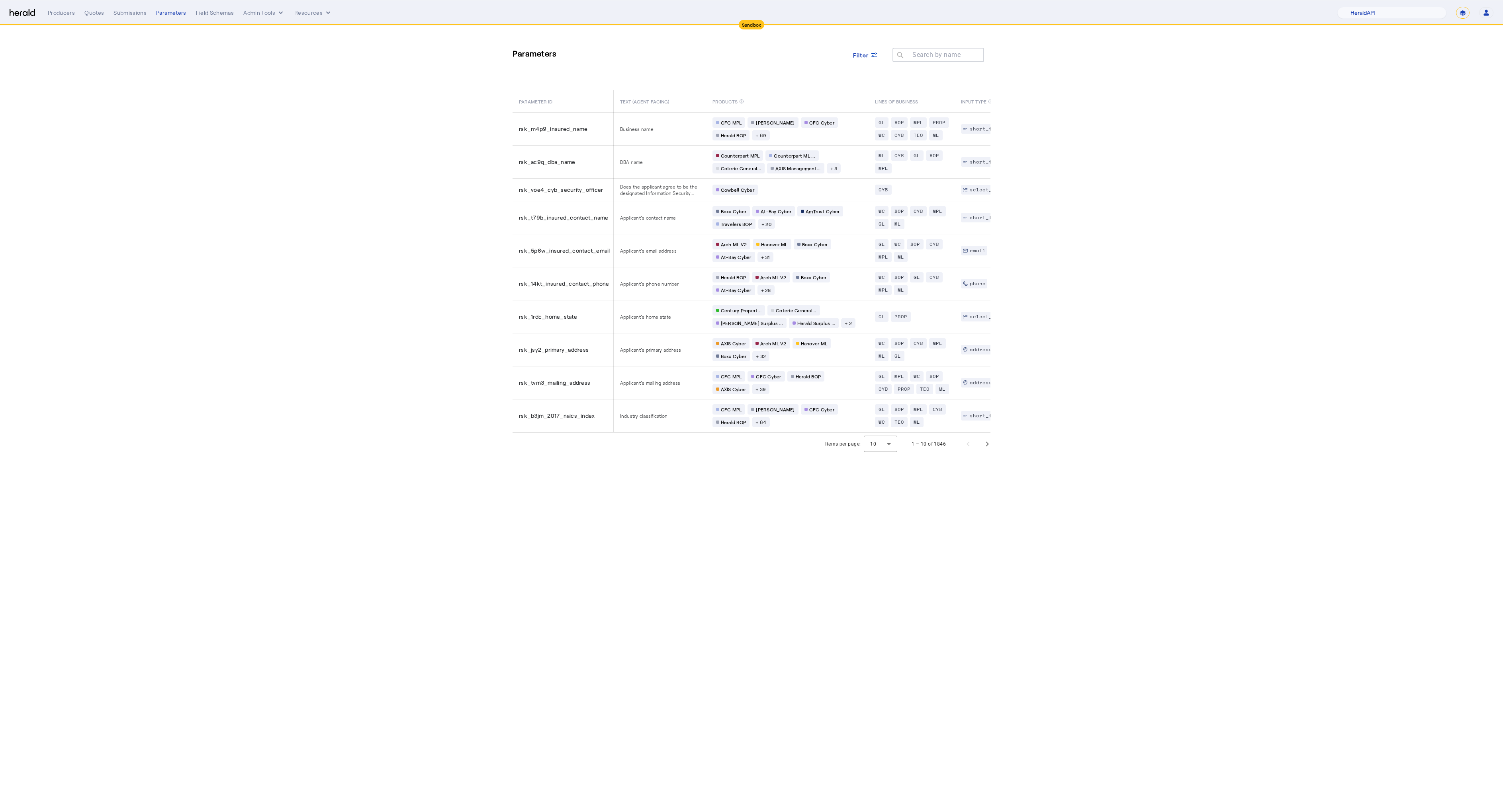
click at [775, 548] on body "Sandbox Menu Producers Quotes Submissions Parameters Field Schemas Admin Tools …" at bounding box center [751, 406] width 1503 height 812
click at [483, 555] on body "Sandbox Menu Producers Quotes Submissions Parameters Field Schemas Admin Tools …" at bounding box center [751, 406] width 1503 height 812
click at [134, 15] on div "Submissions" at bounding box center [130, 13] width 33 height 8
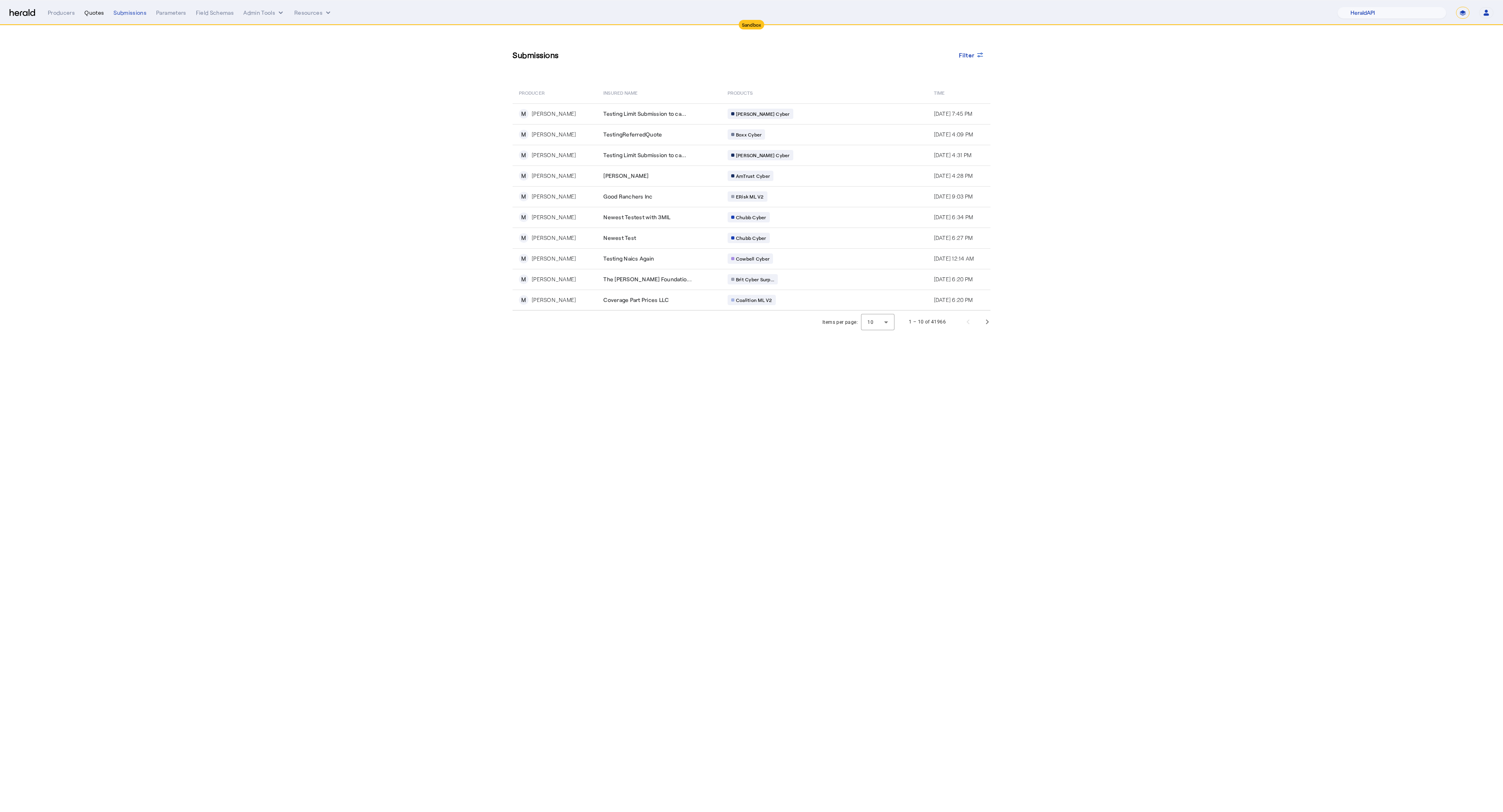
click at [89, 13] on div "Quotes" at bounding box center [94, 13] width 20 height 8
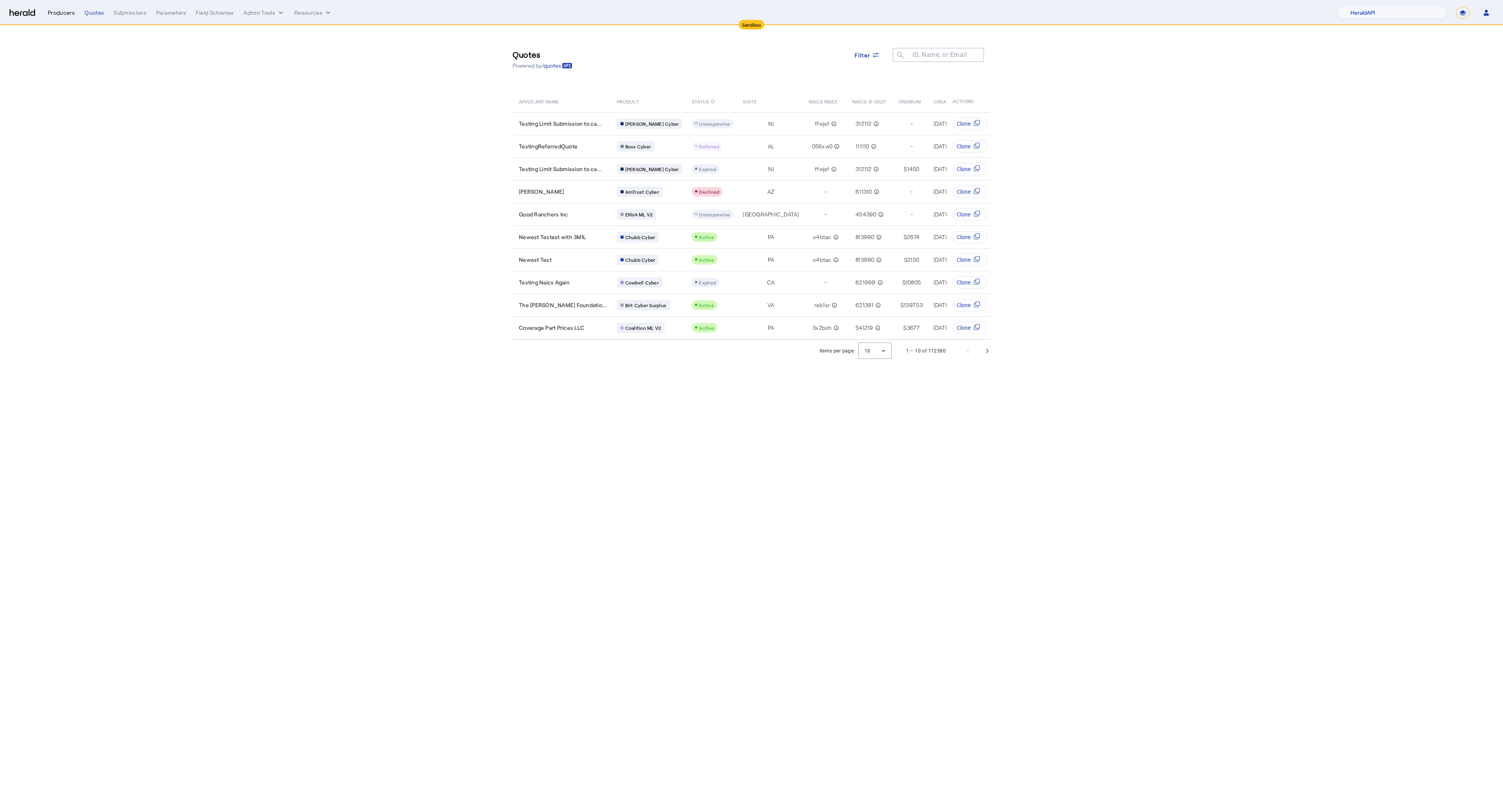
click at [68, 15] on div "Producers" at bounding box center [61, 13] width 27 height 8
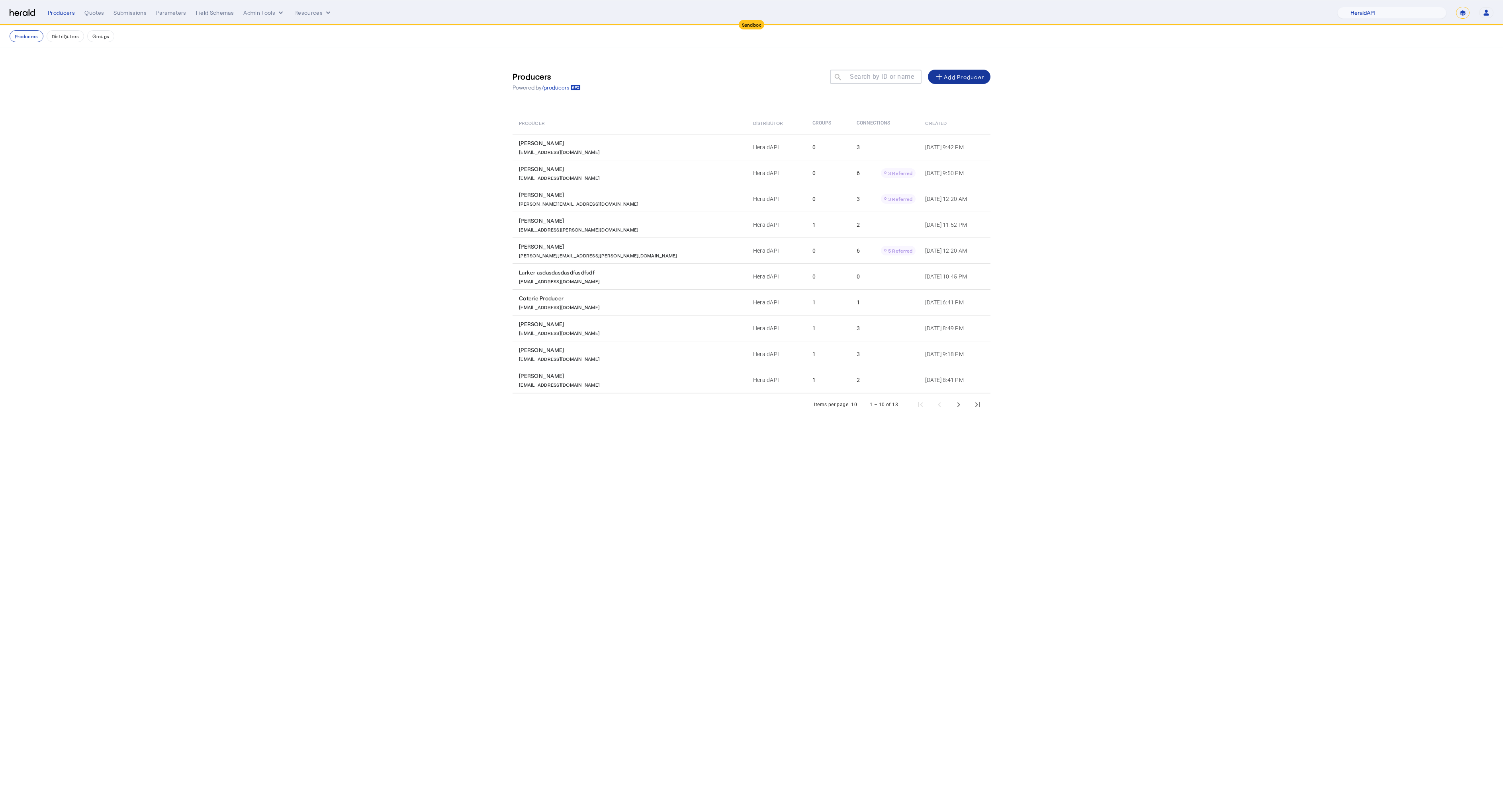
click at [949, 81] on div "add Add Producer" at bounding box center [959, 76] width 50 height 10
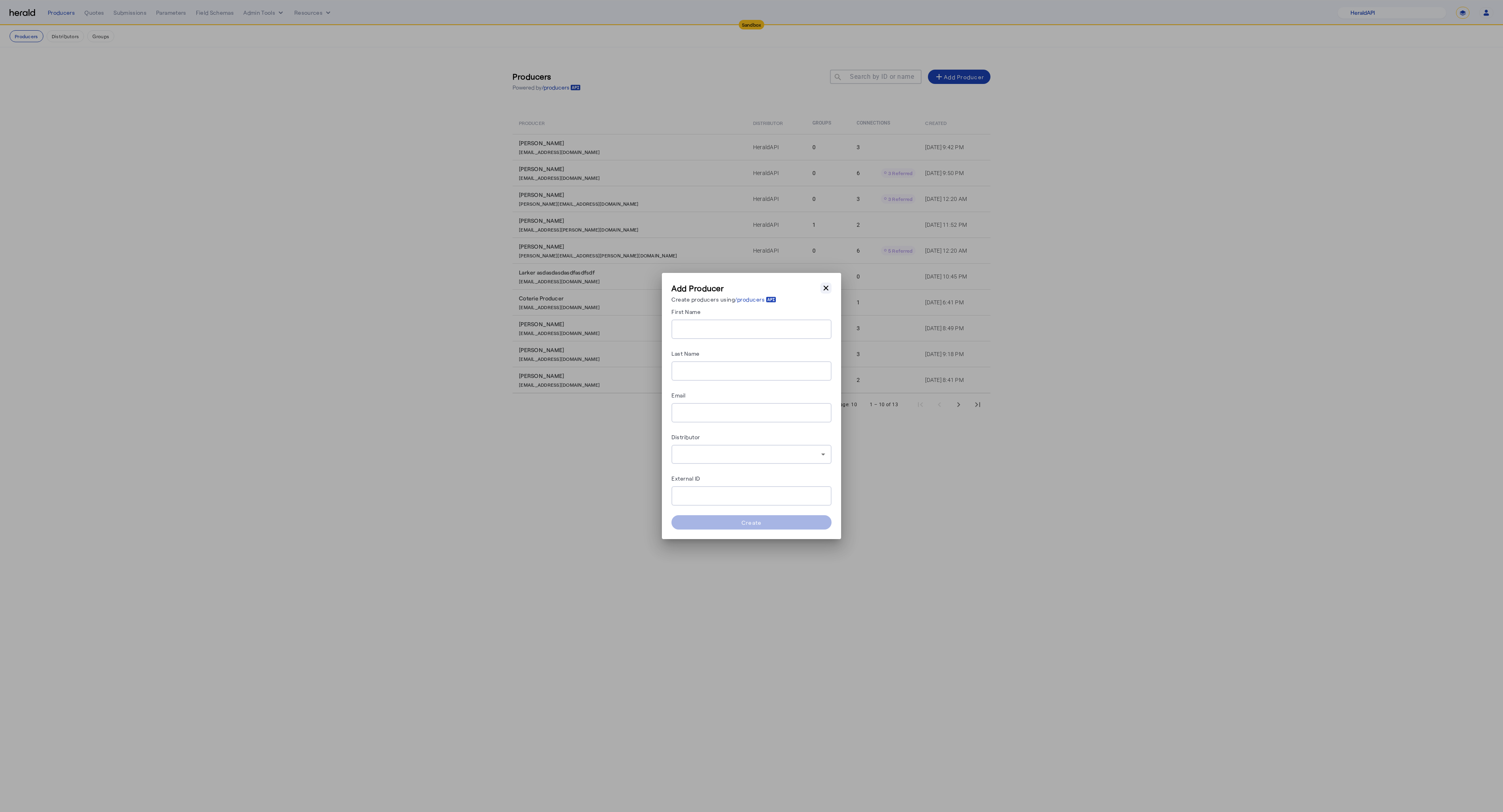
click at [826, 286] on icon "button" at bounding box center [826, 288] width 8 height 8
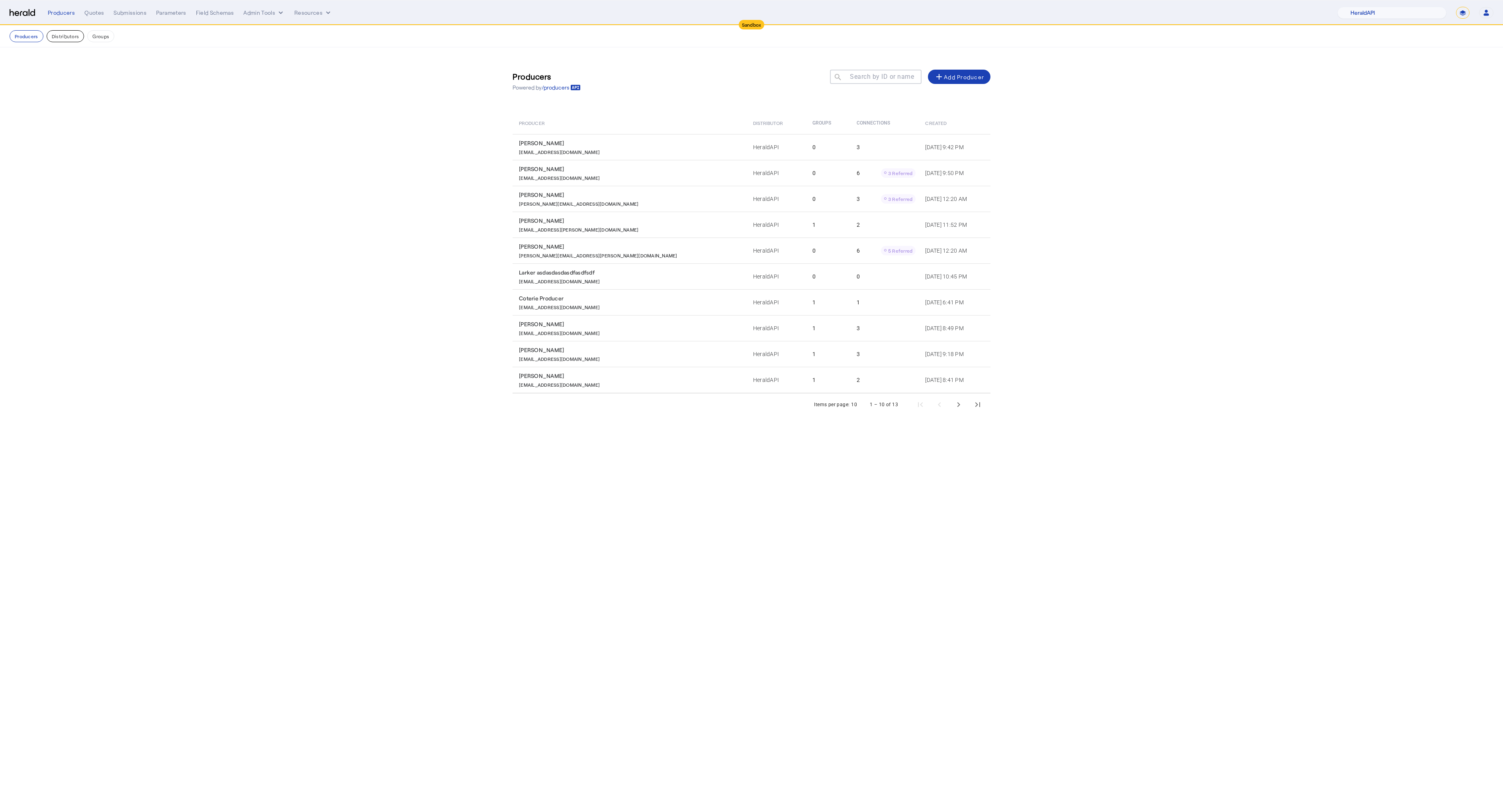
click at [74, 38] on button "Distributors" at bounding box center [65, 36] width 38 height 12
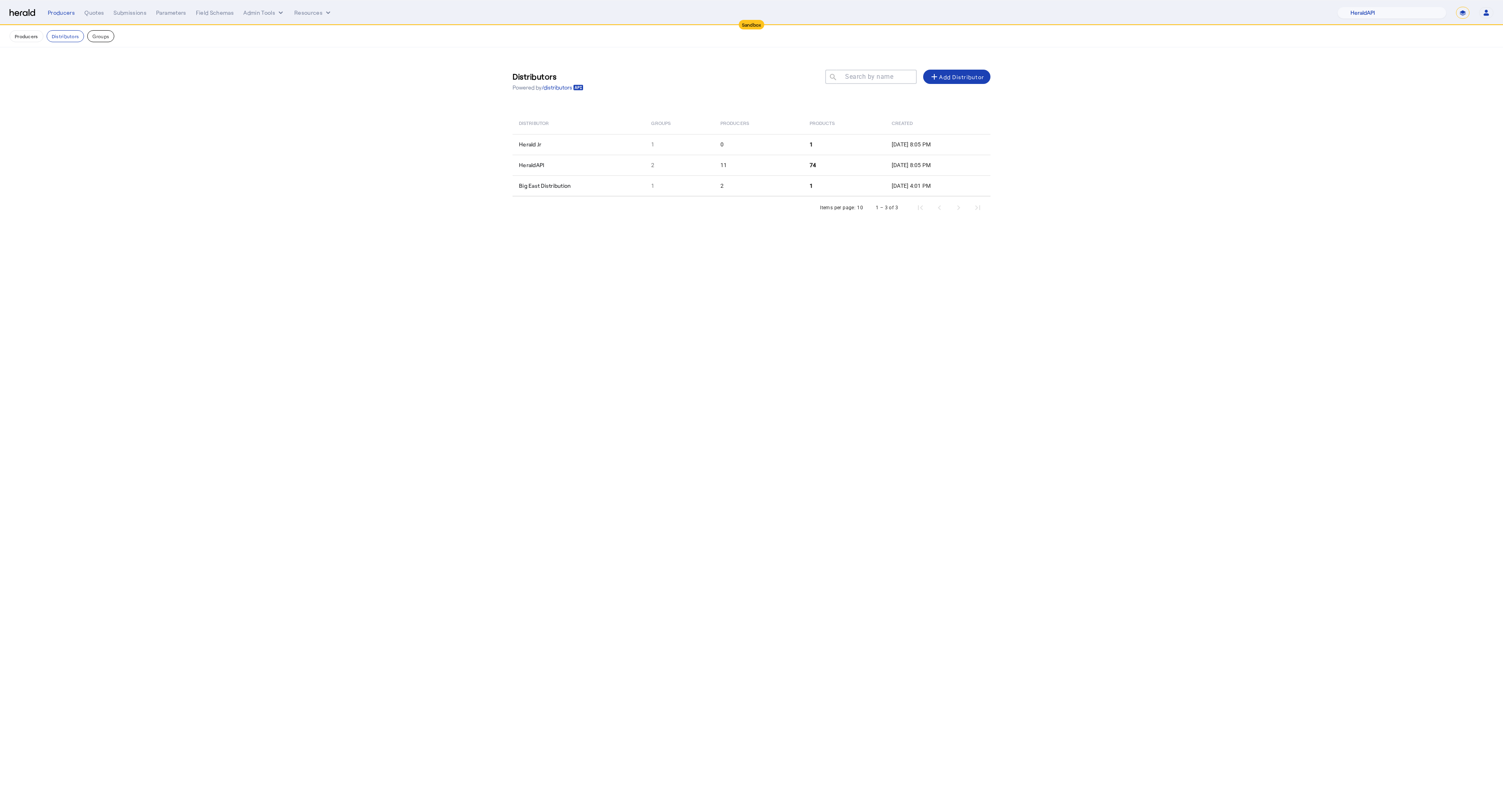
click at [109, 38] on button "Groups" at bounding box center [101, 36] width 27 height 12
click at [97, 9] on div "Quotes" at bounding box center [94, 13] width 20 height 8
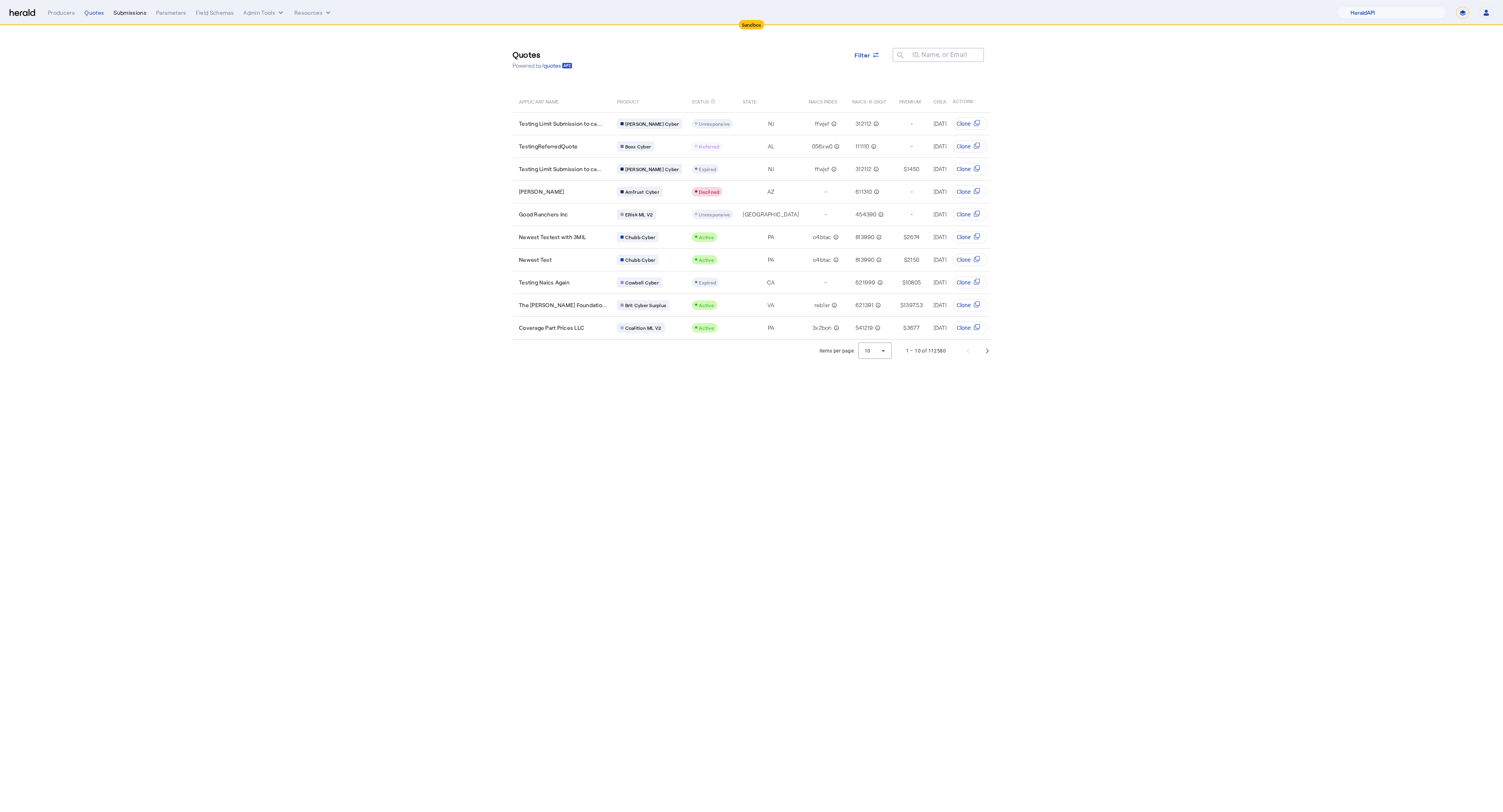
click at [117, 13] on div "Submissions" at bounding box center [130, 13] width 33 height 8
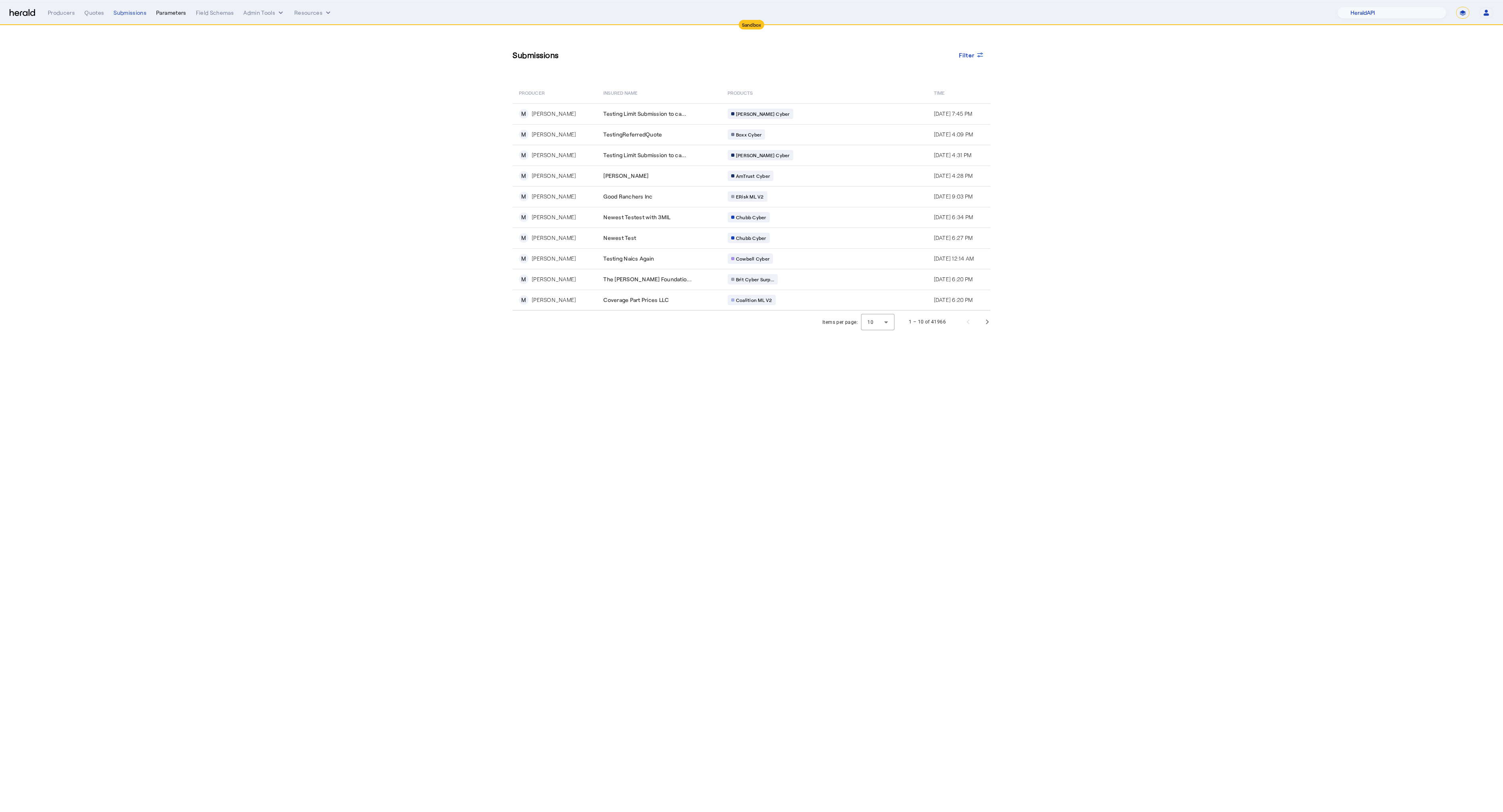
click at [164, 14] on div "Parameters" at bounding box center [171, 13] width 30 height 8
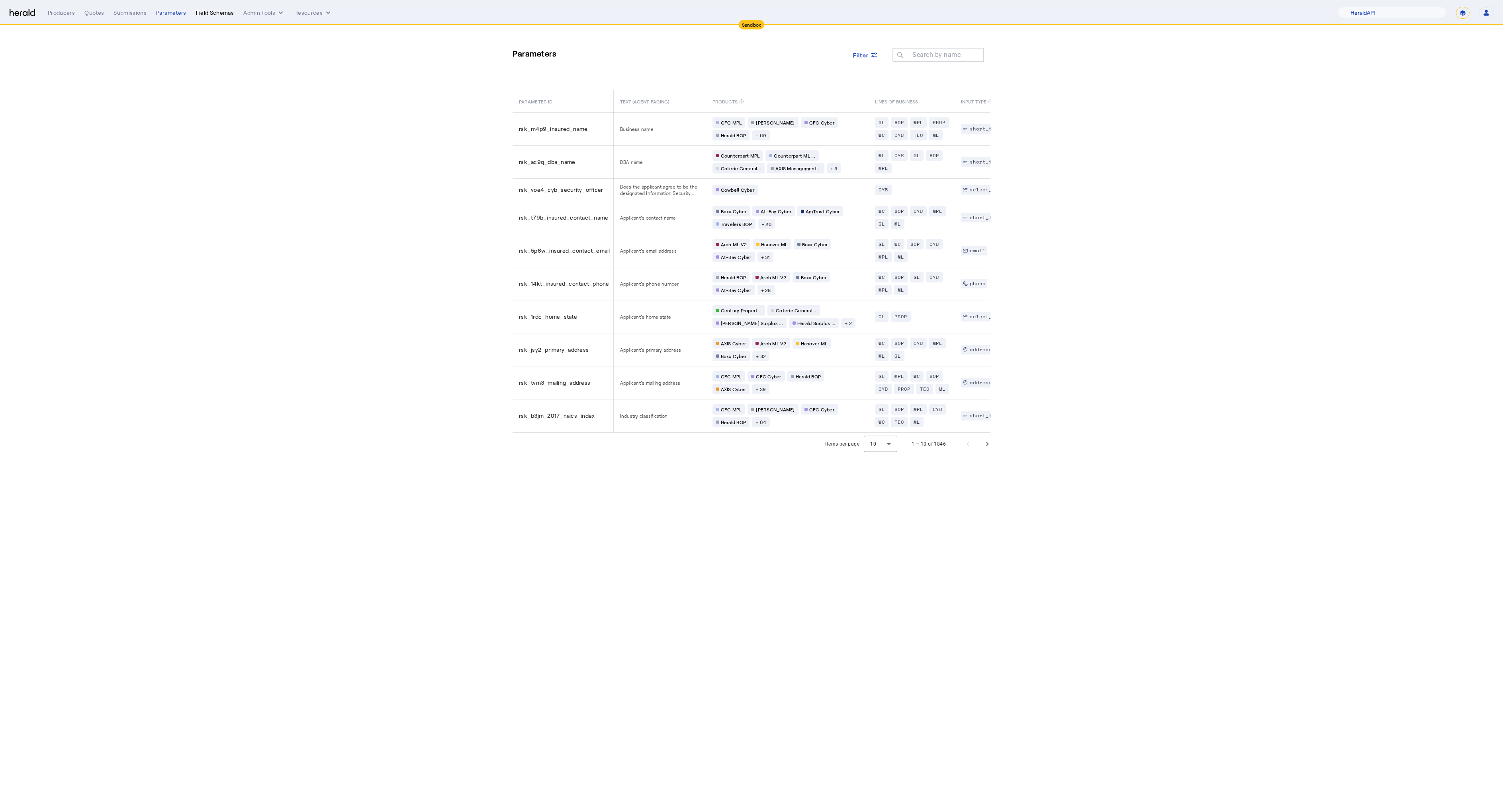
click at [214, 14] on div "Field Schemas" at bounding box center [215, 13] width 38 height 8
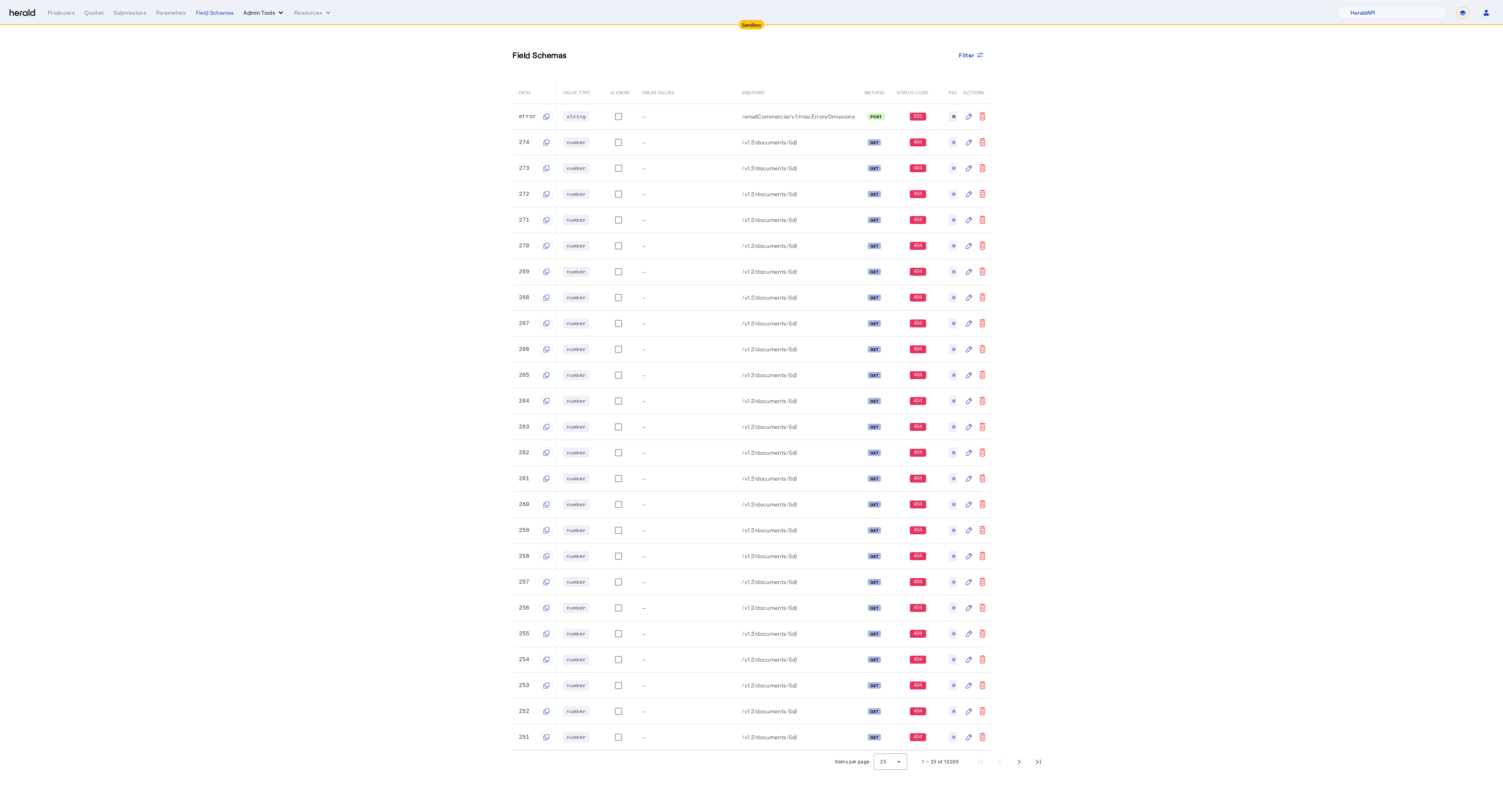
click at [271, 11] on button "Admin Tools" at bounding box center [264, 13] width 41 height 8
click at [284, 67] on span "Run Tests" at bounding box center [277, 68] width 58 height 10
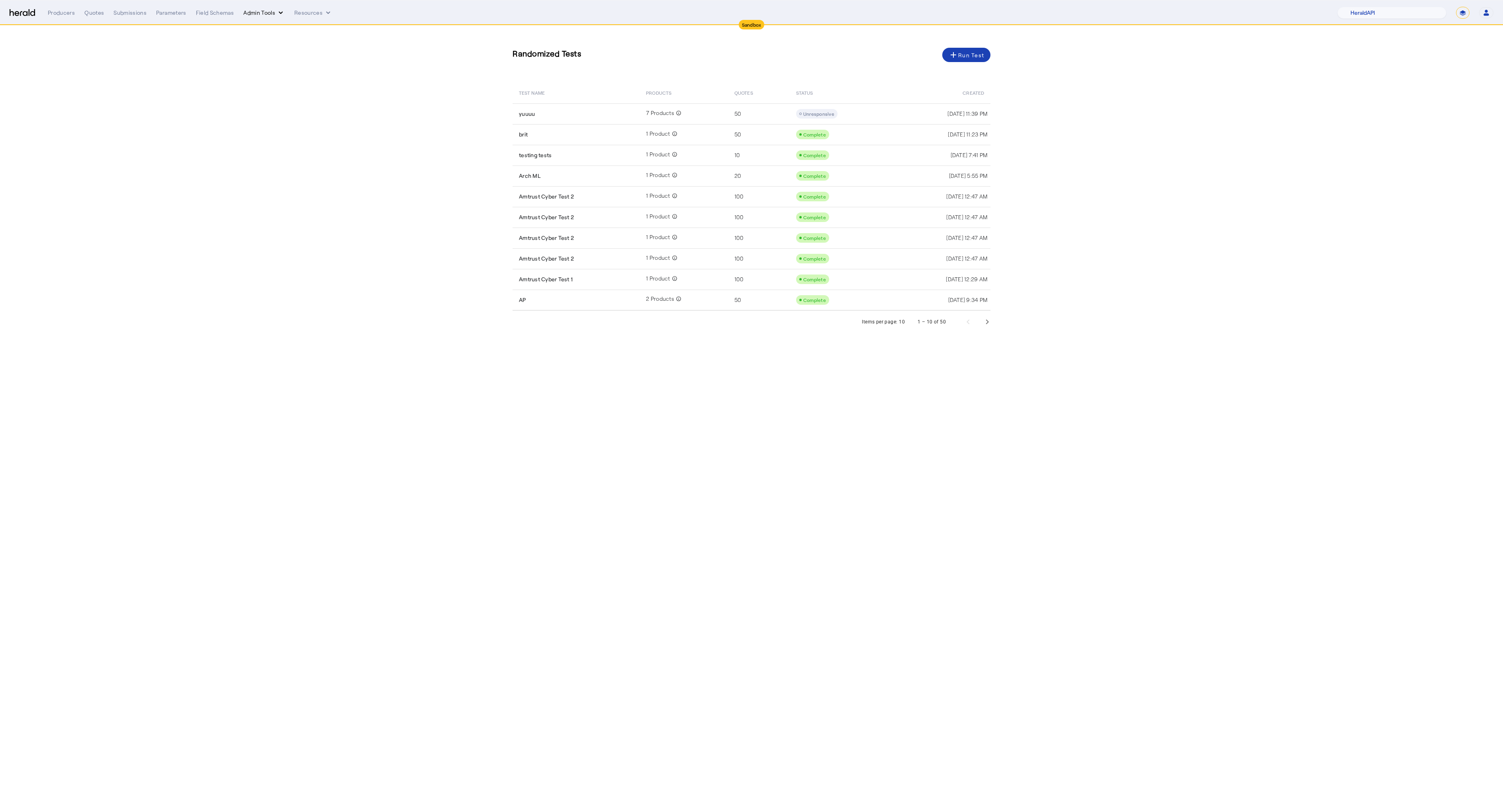
click at [264, 15] on button "Admin Tools" at bounding box center [264, 13] width 41 height 8
click at [325, 7] on div at bounding box center [751, 406] width 1503 height 812
